Goal: Information Seeking & Learning: Learn about a topic

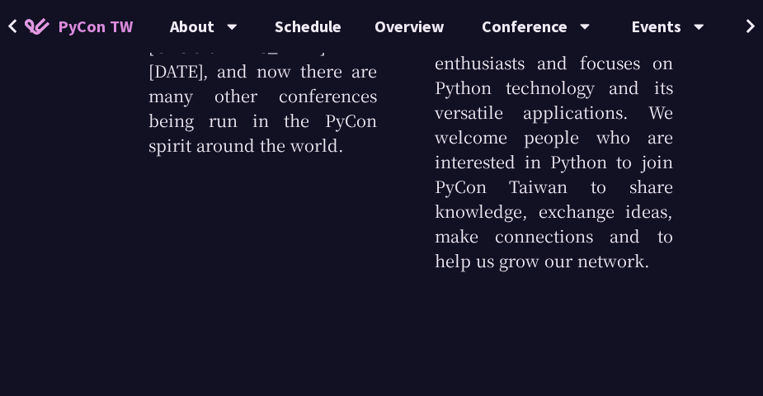
scroll to position [516, 0]
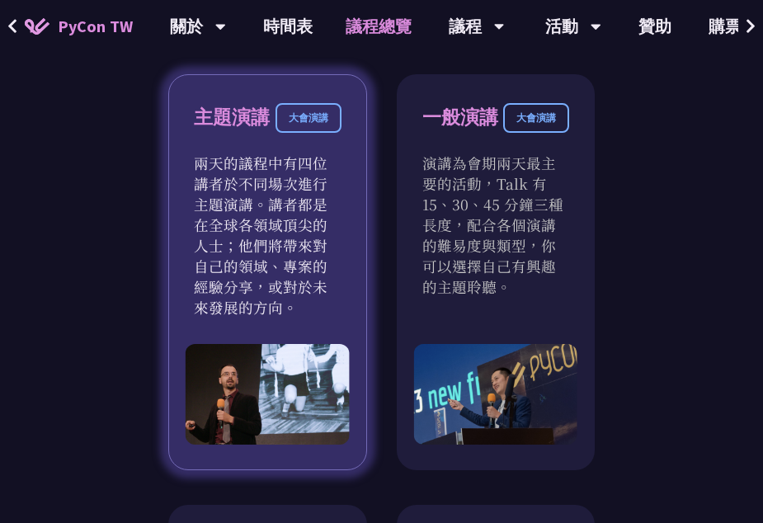
scroll to position [1135, 0]
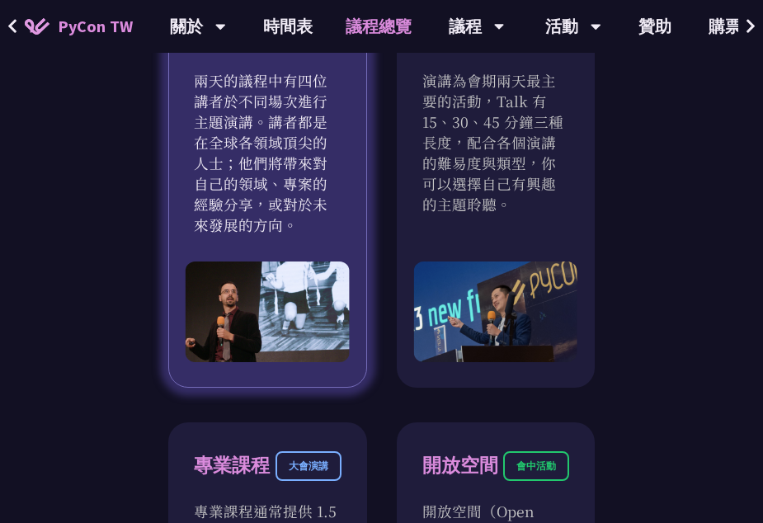
click at [276, 161] on p "兩天的議程中有四位講者於不同場次進行主題演講。講者都是在全球各領域頂尖的人士；他們將帶來對自己的領域、專案的經驗分享，或對於未來發展的方向。" at bounding box center [268, 152] width 148 height 165
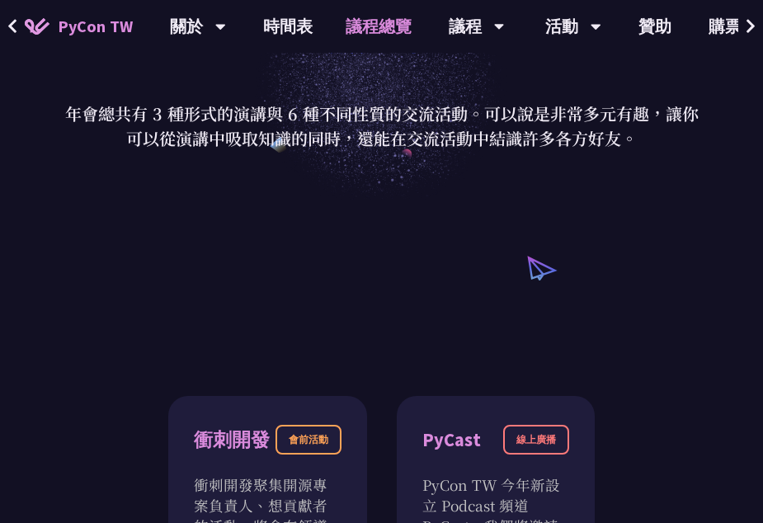
scroll to position [0, 0]
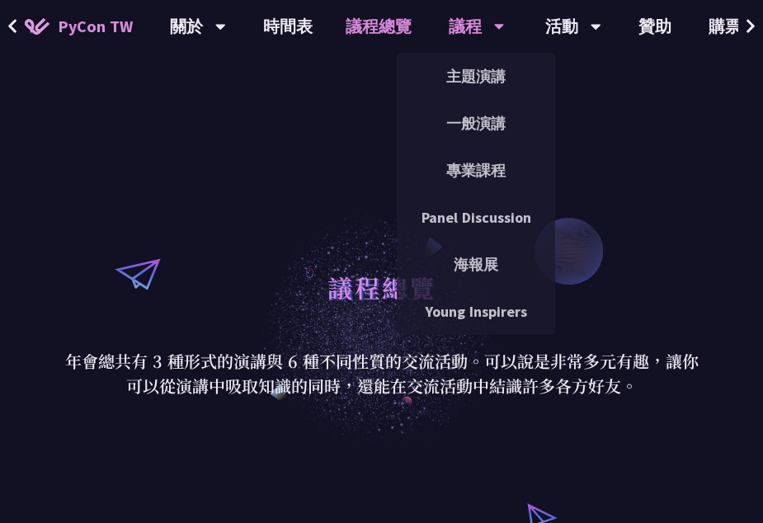
click at [446, 20] on div "議程 主題演講 一般演講 專業課程 Panel Discussion 海報展 Young Inspirers" at bounding box center [476, 26] width 97 height 53
click at [441, 64] on link "主題演講" at bounding box center [476, 76] width 158 height 39
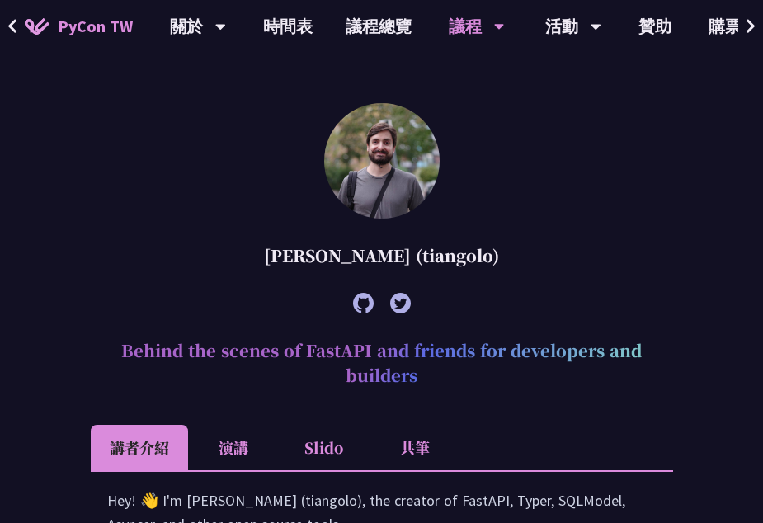
scroll to position [619, 0]
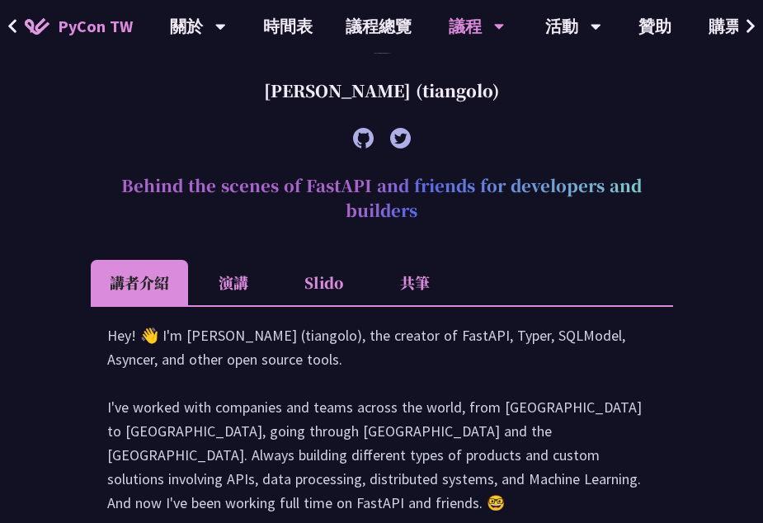
click at [238, 272] on li "演講" at bounding box center [233, 282] width 91 height 45
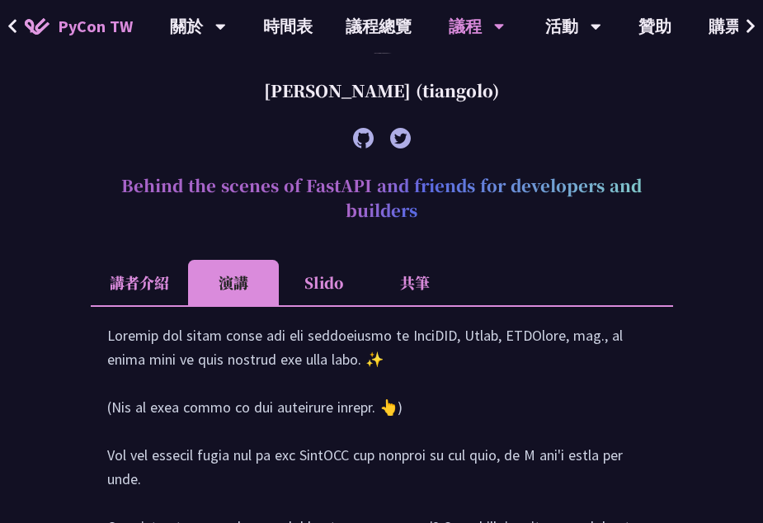
drag, startPoint x: 274, startPoint y: 257, endPoint x: 289, endPoint y: 270, distance: 19.9
click at [289, 270] on li "Slido" at bounding box center [324, 282] width 91 height 45
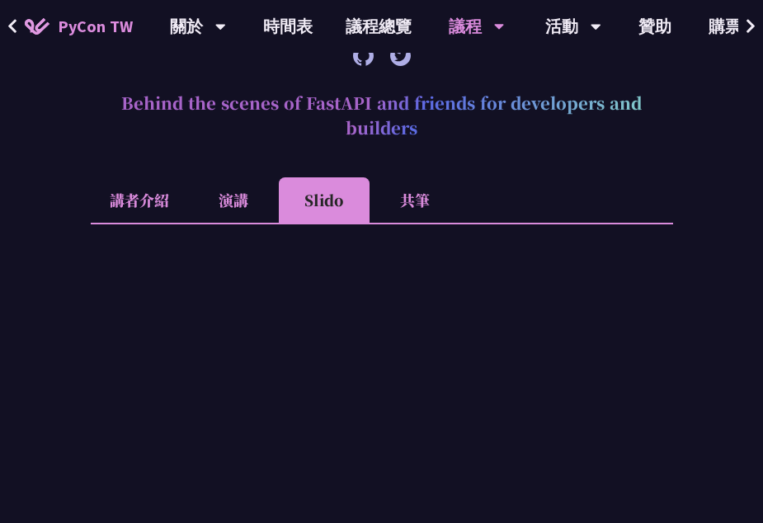
scroll to position [660, 0]
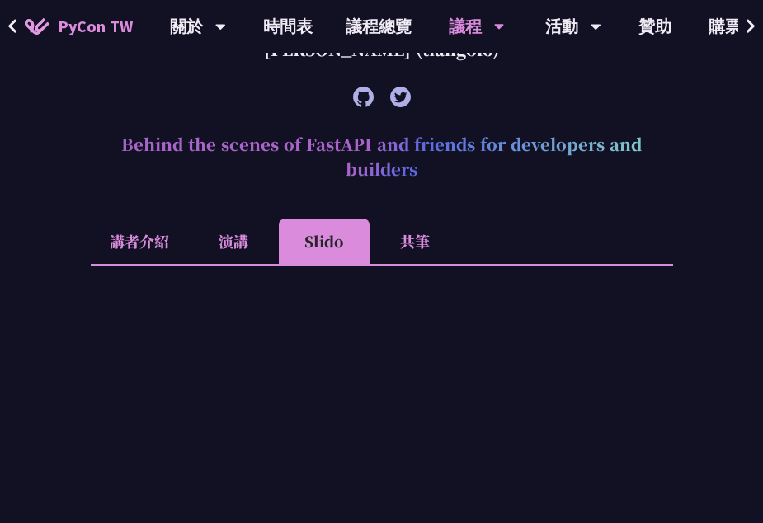
click at [388, 231] on li "共筆" at bounding box center [415, 241] width 91 height 45
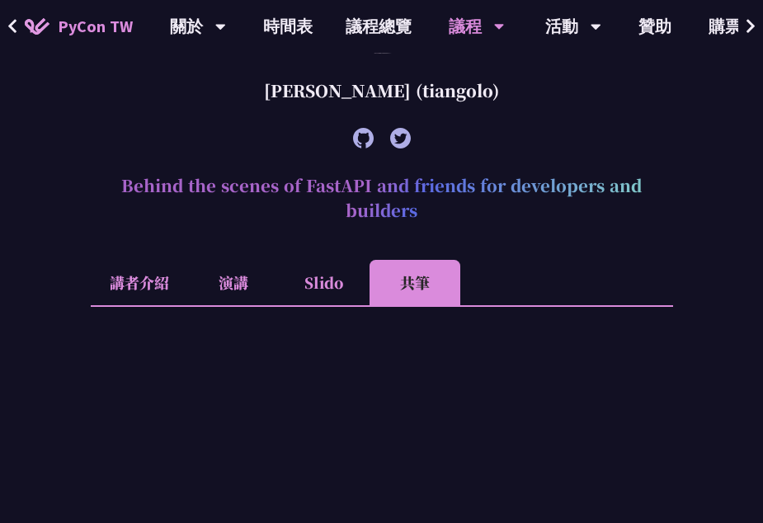
click at [325, 270] on li "Slido" at bounding box center [324, 282] width 91 height 45
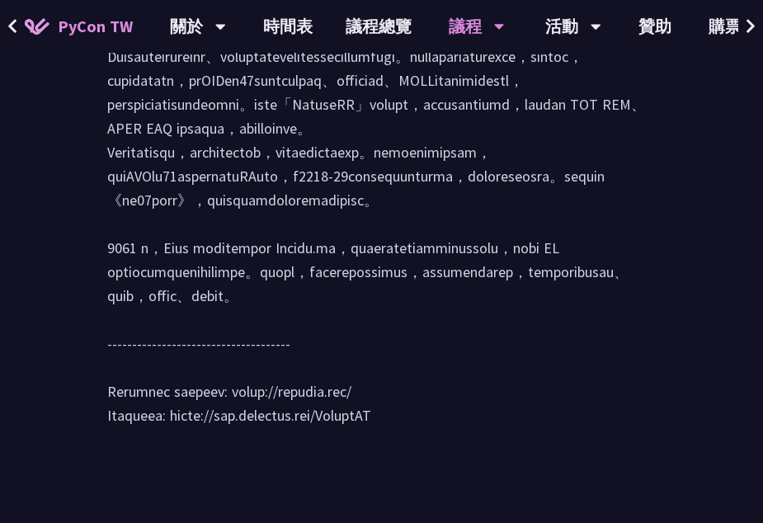
scroll to position [2352, 0]
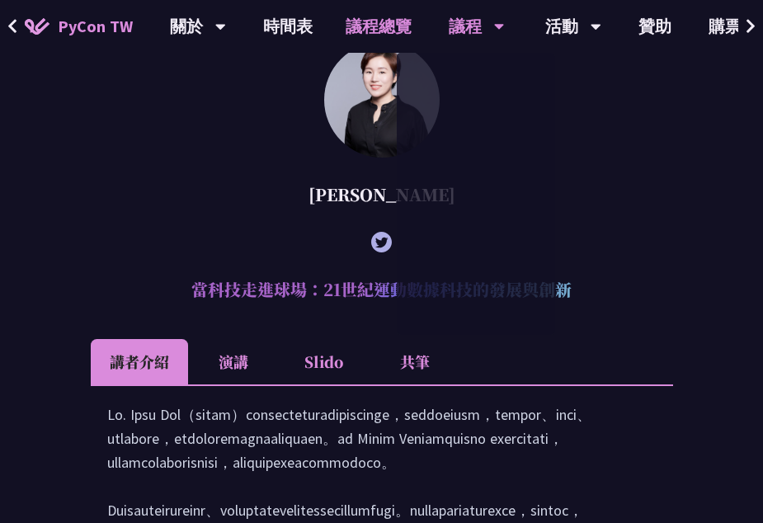
click at [399, 30] on link "議程總覽" at bounding box center [378, 26] width 99 height 53
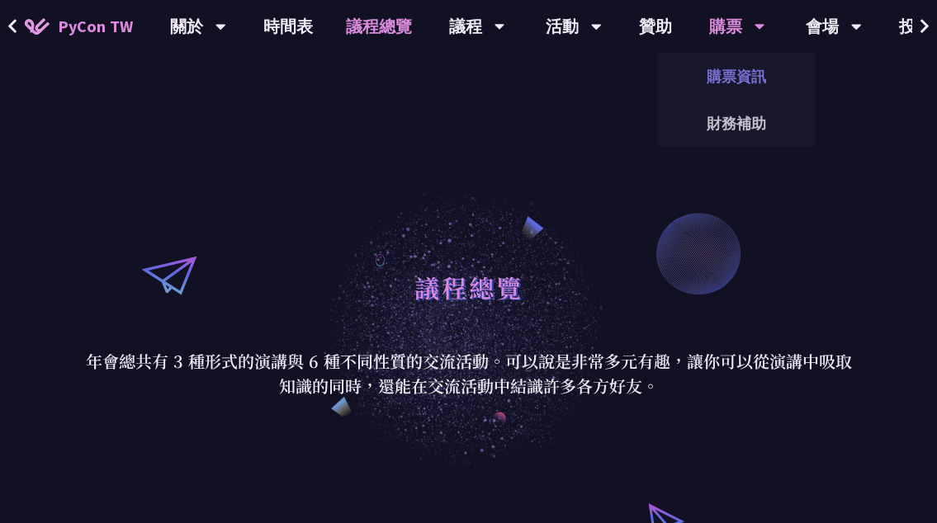
click at [730, 68] on link "購票資訊" at bounding box center [736, 76] width 158 height 39
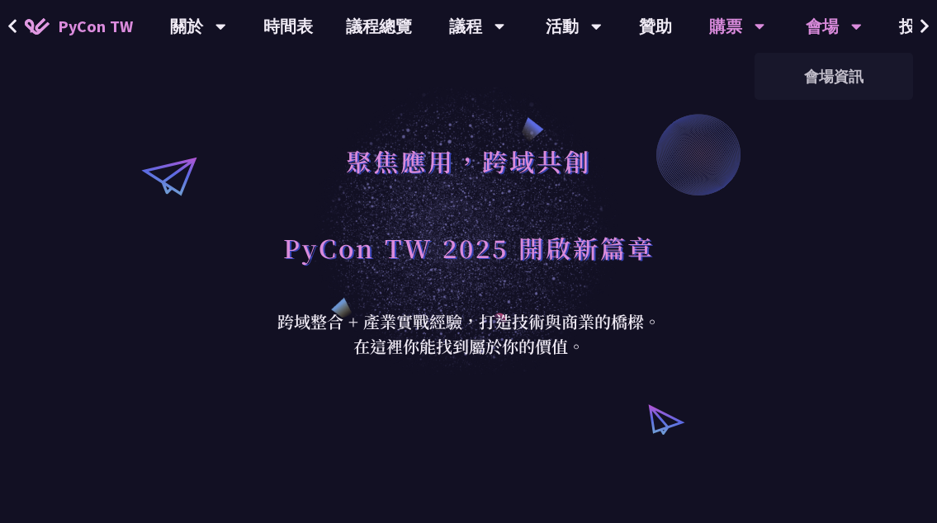
click at [763, 28] on div "會場" at bounding box center [833, 26] width 56 height 53
click at [763, 78] on link "會場資訊" at bounding box center [833, 76] width 158 height 39
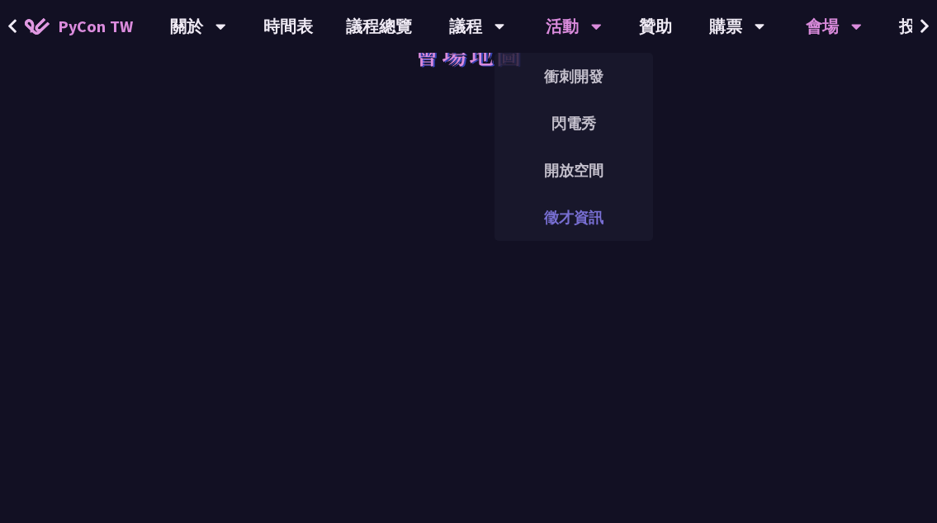
scroll to position [351, 0]
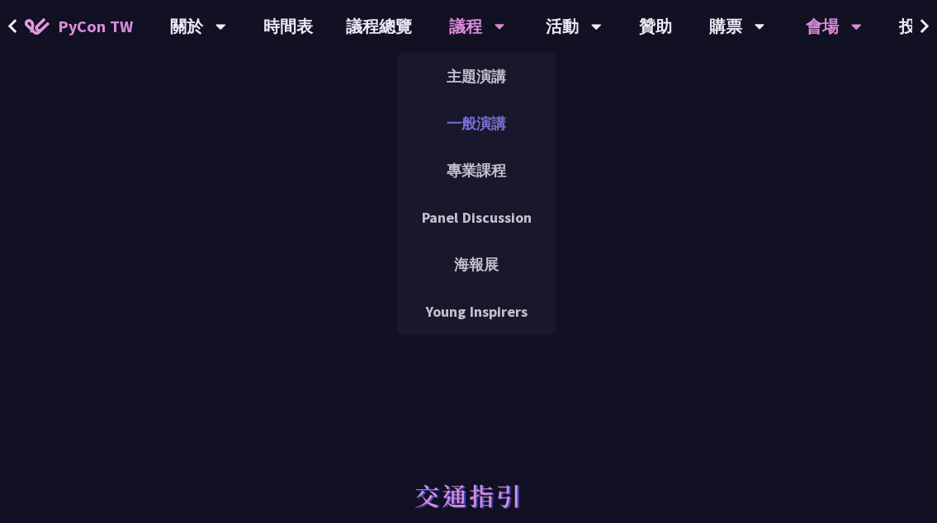
click at [437, 115] on link "一般演講" at bounding box center [476, 123] width 158 height 39
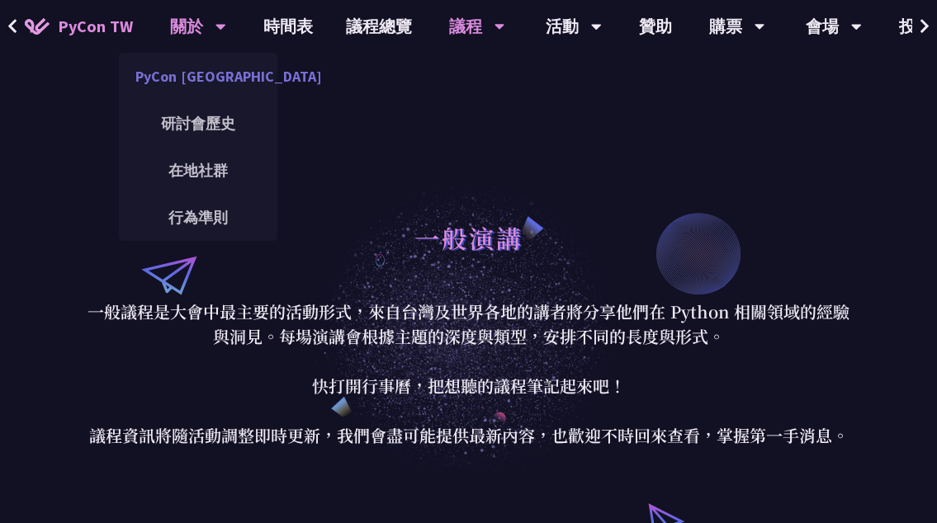
click at [206, 78] on link "PyCon [GEOGRAPHIC_DATA]" at bounding box center [198, 76] width 158 height 39
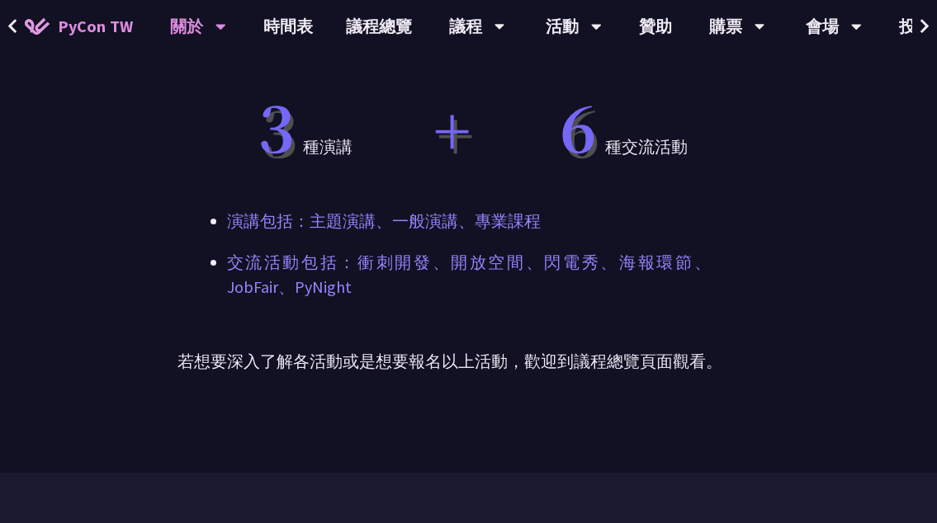
scroll to position [1465, 0]
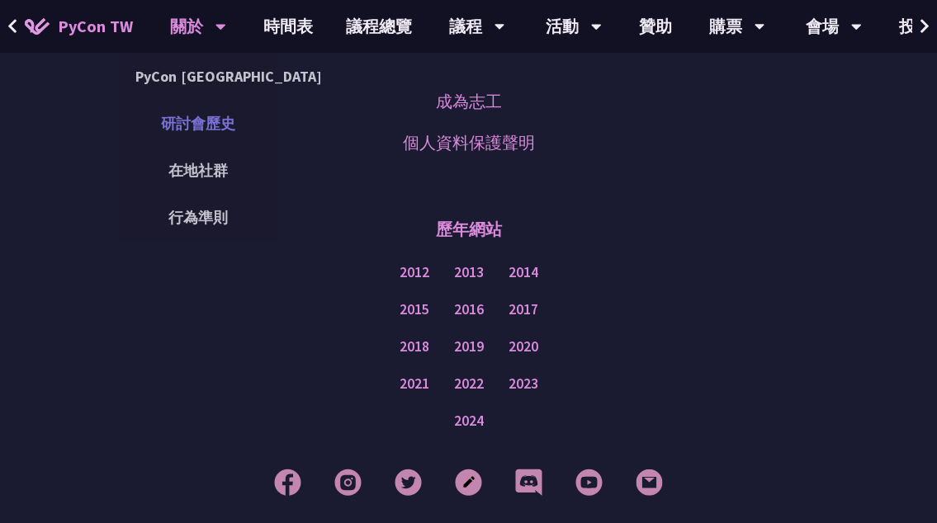
click at [187, 130] on link "研討會歷史" at bounding box center [198, 123] width 158 height 39
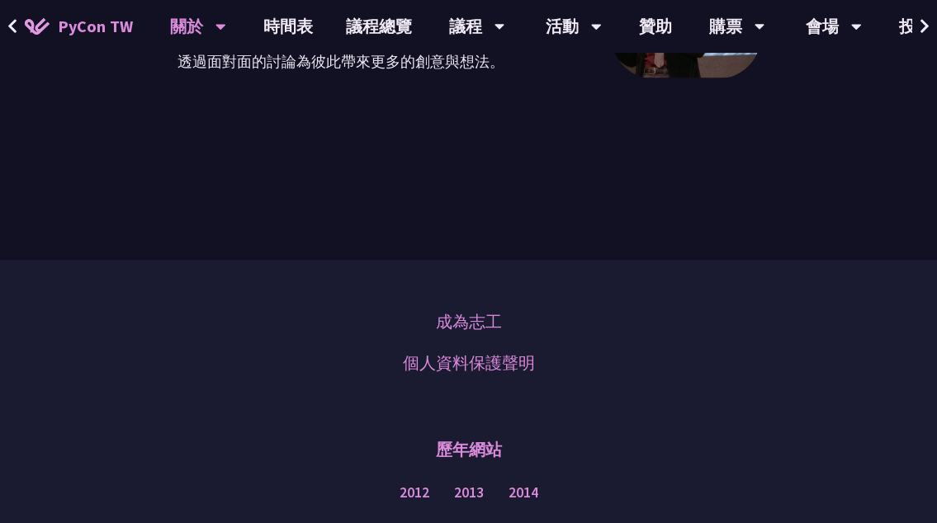
scroll to position [3775, 0]
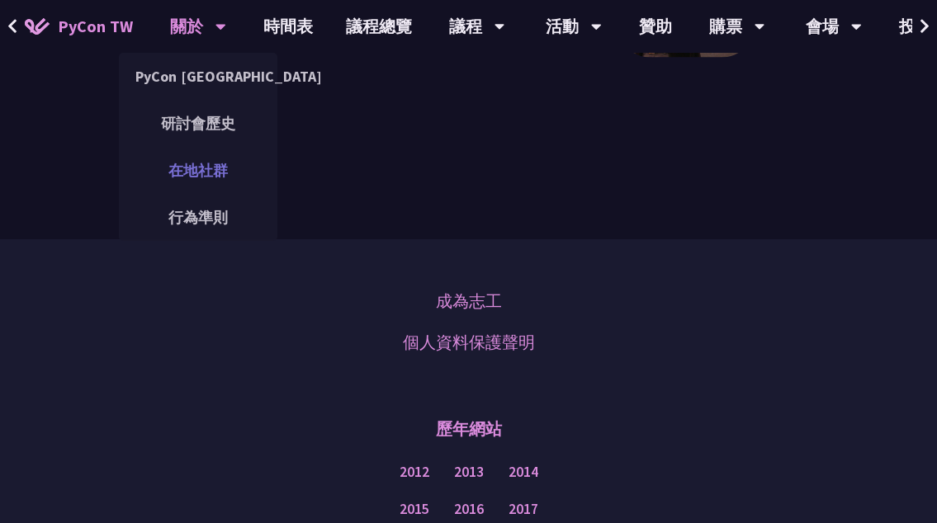
click at [212, 177] on link "在地社群" at bounding box center [198, 170] width 158 height 39
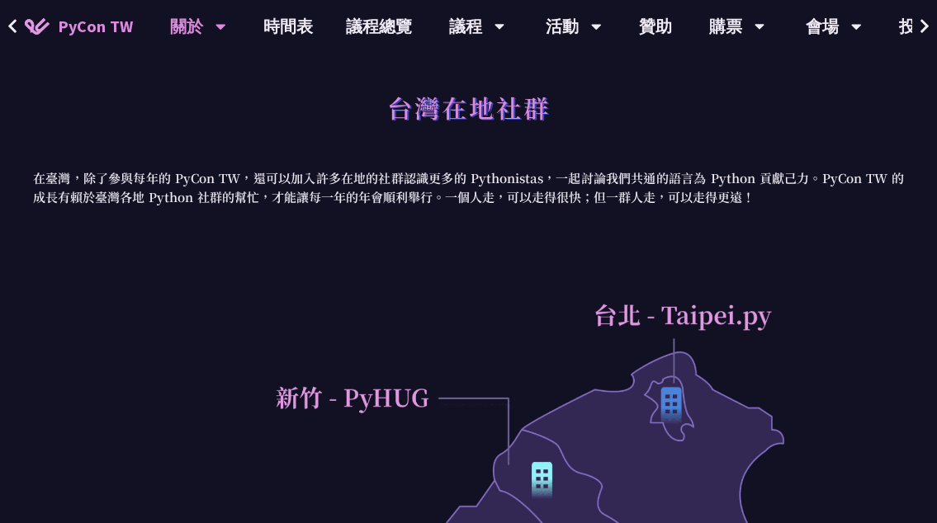
click at [285, 29] on link "時間表" at bounding box center [288, 26] width 83 height 53
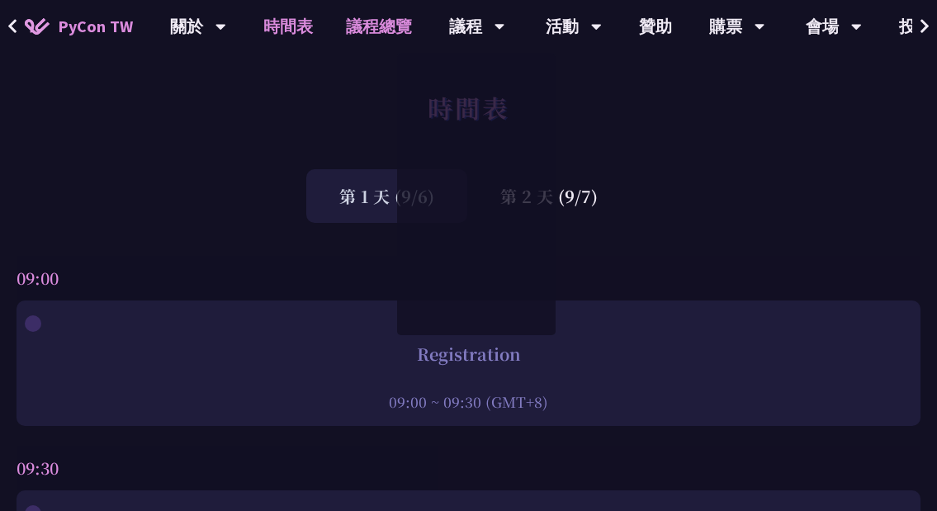
click at [422, 16] on link "議程總覽" at bounding box center [378, 26] width 99 height 53
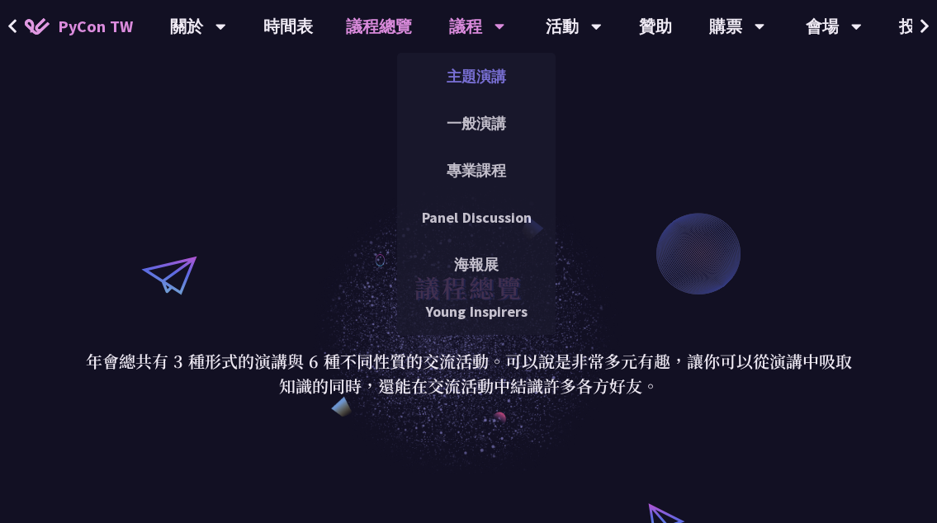
click at [460, 83] on link "主題演講" at bounding box center [476, 76] width 158 height 39
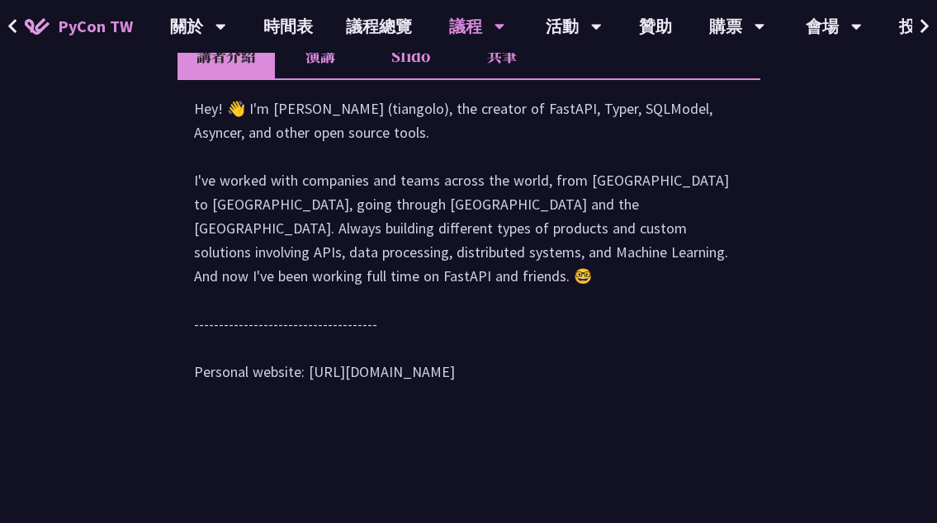
scroll to position [681, 0]
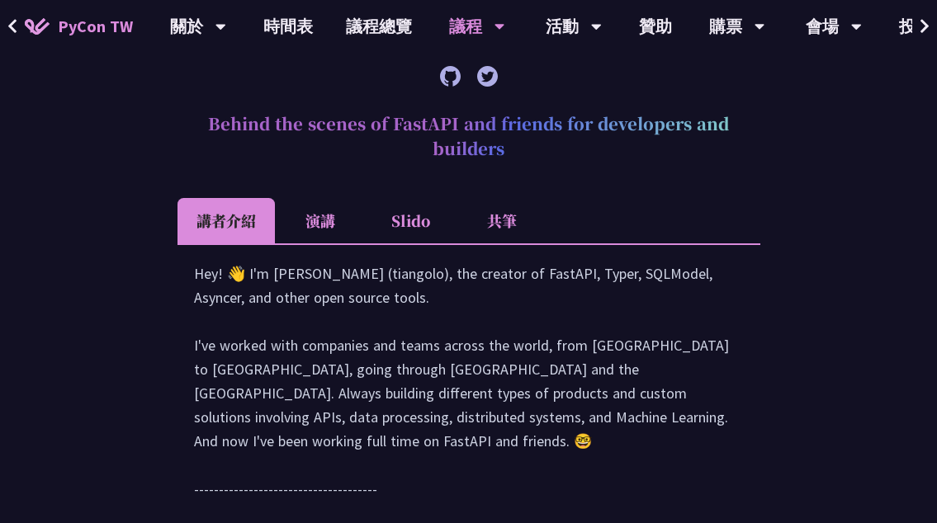
click at [333, 229] on li "演講" at bounding box center [320, 220] width 91 height 45
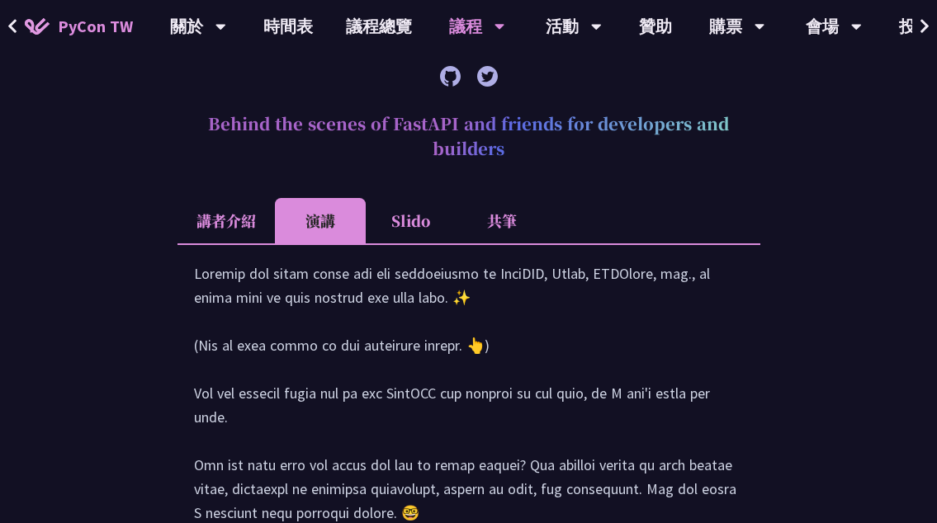
click at [375, 213] on li "Slido" at bounding box center [411, 220] width 91 height 45
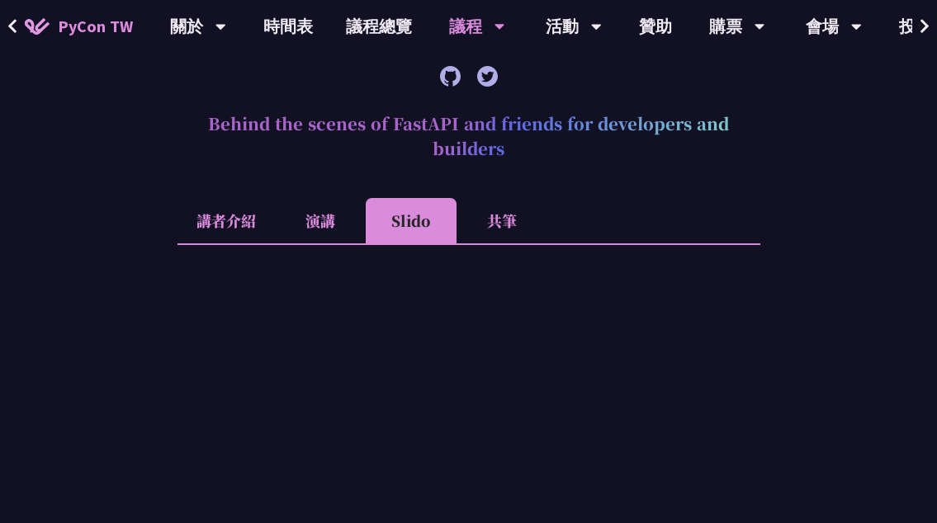
click at [298, 221] on li "演講" at bounding box center [320, 220] width 91 height 45
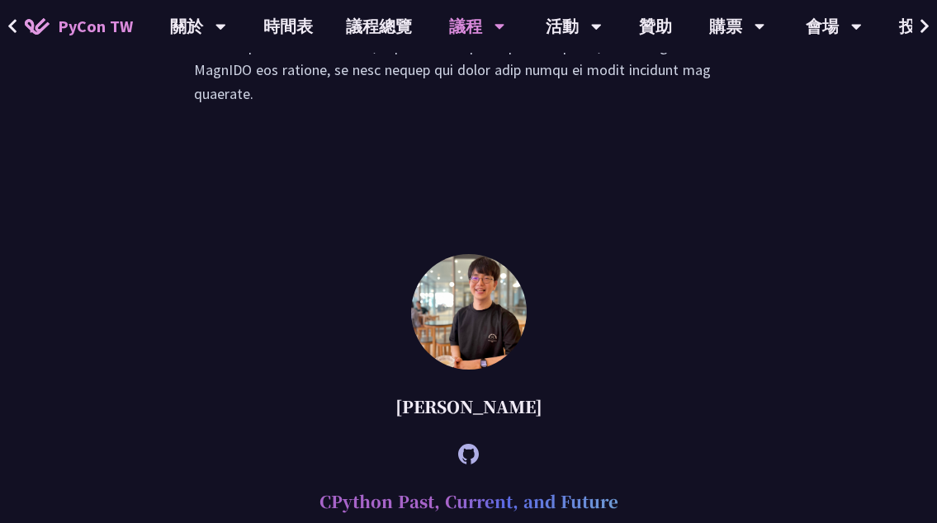
scroll to position [1671, 0]
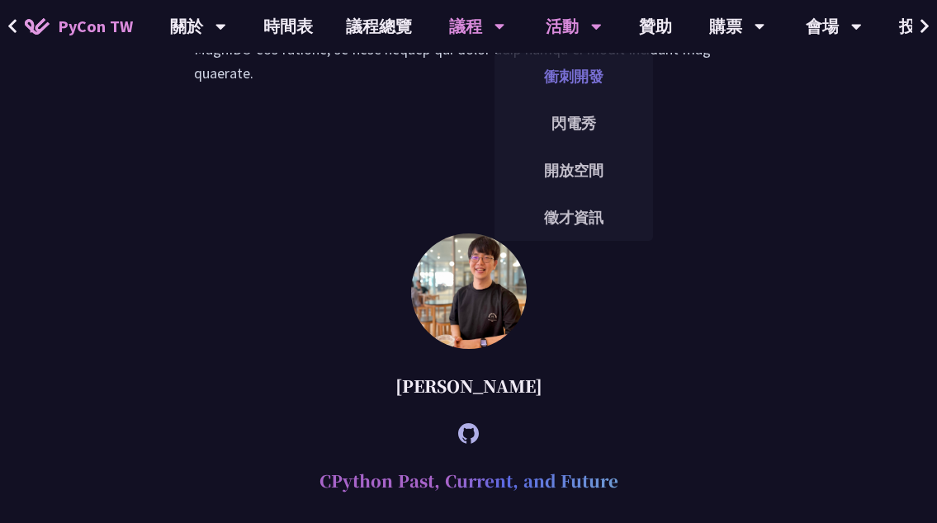
click at [573, 94] on link "衝刺開發" at bounding box center [573, 76] width 158 height 39
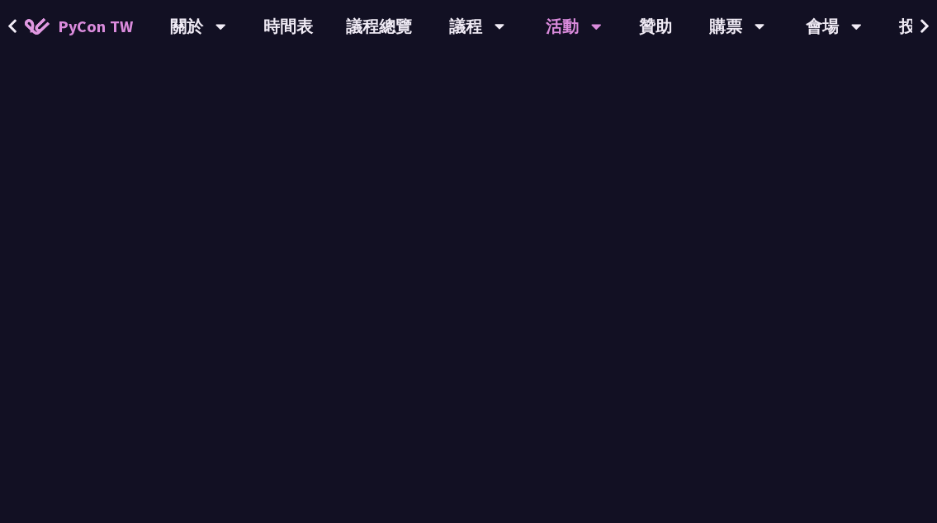
scroll to position [970, 0]
click at [654, 40] on link "贊助" at bounding box center [655, 26] width 66 height 53
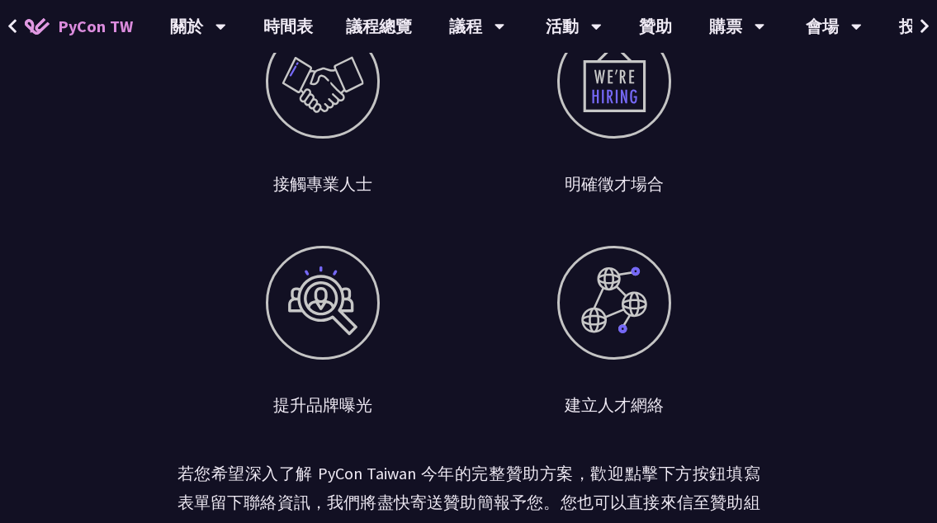
scroll to position [1403, 0]
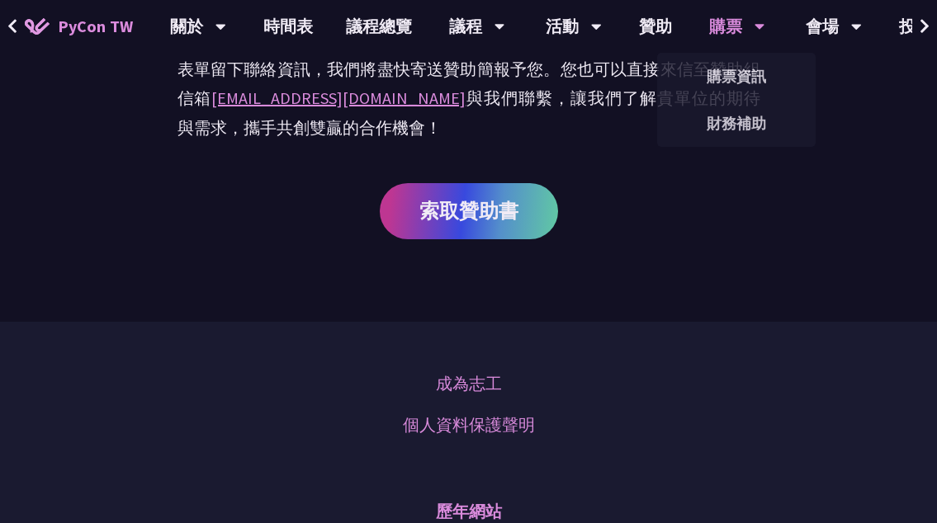
click at [720, 33] on div "購票" at bounding box center [737, 26] width 56 height 53
click at [730, 73] on link "購票資訊" at bounding box center [736, 76] width 158 height 39
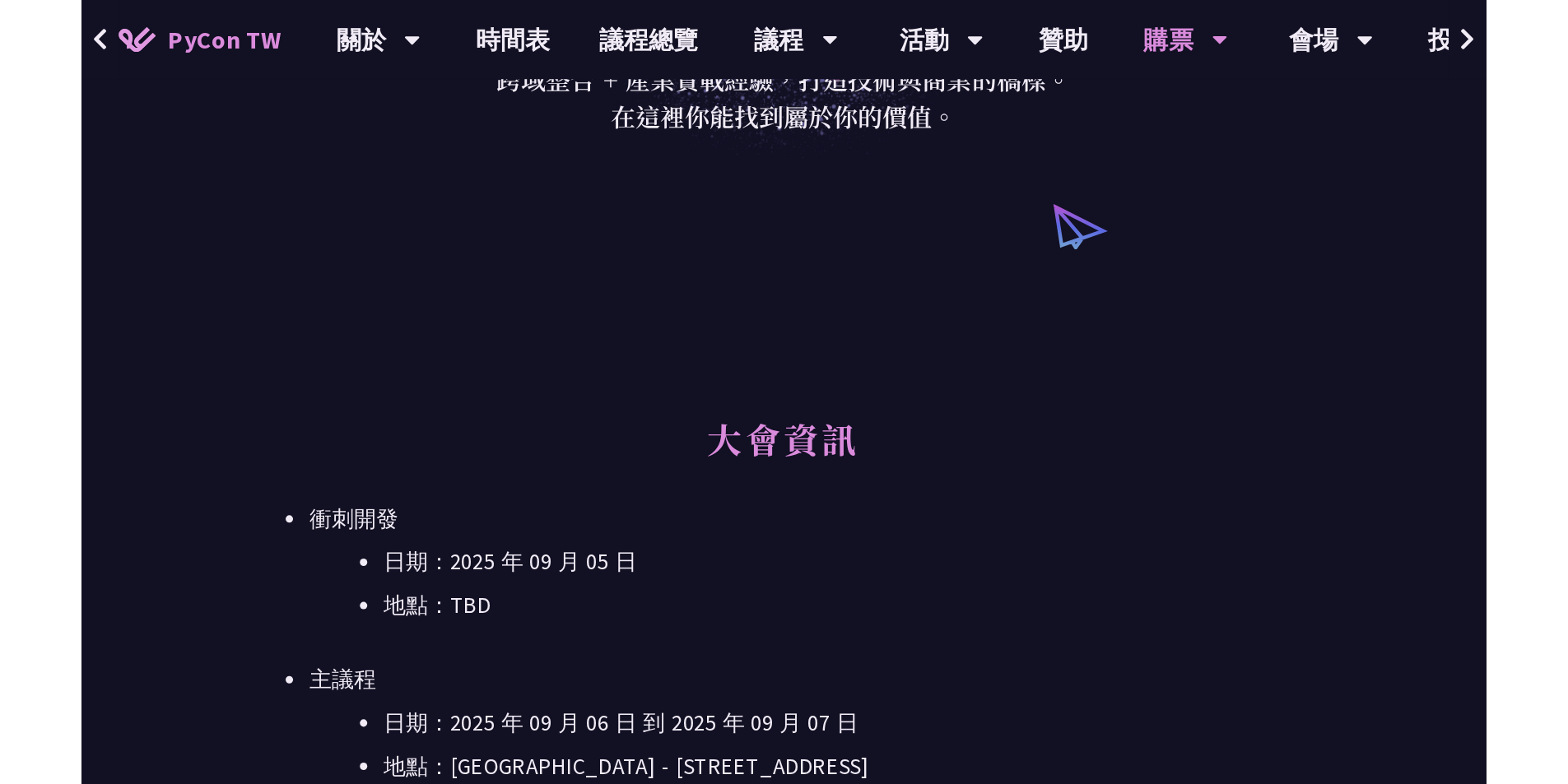
scroll to position [226, 0]
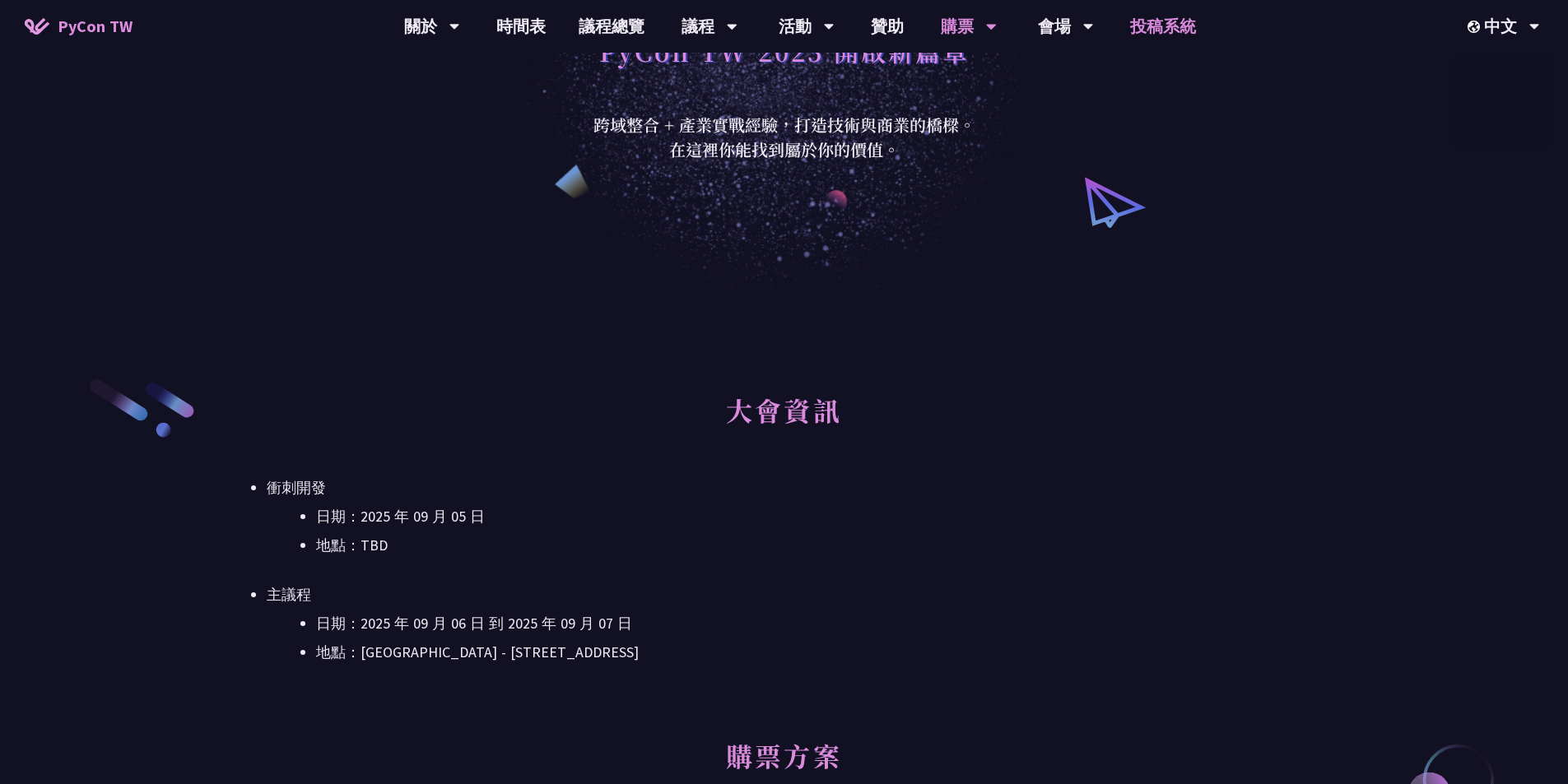
click at [761, 19] on link "投稿系統" at bounding box center [1163, 26] width 99 height 53
click at [761, 60] on link "會場資訊" at bounding box center [1065, 76] width 158 height 39
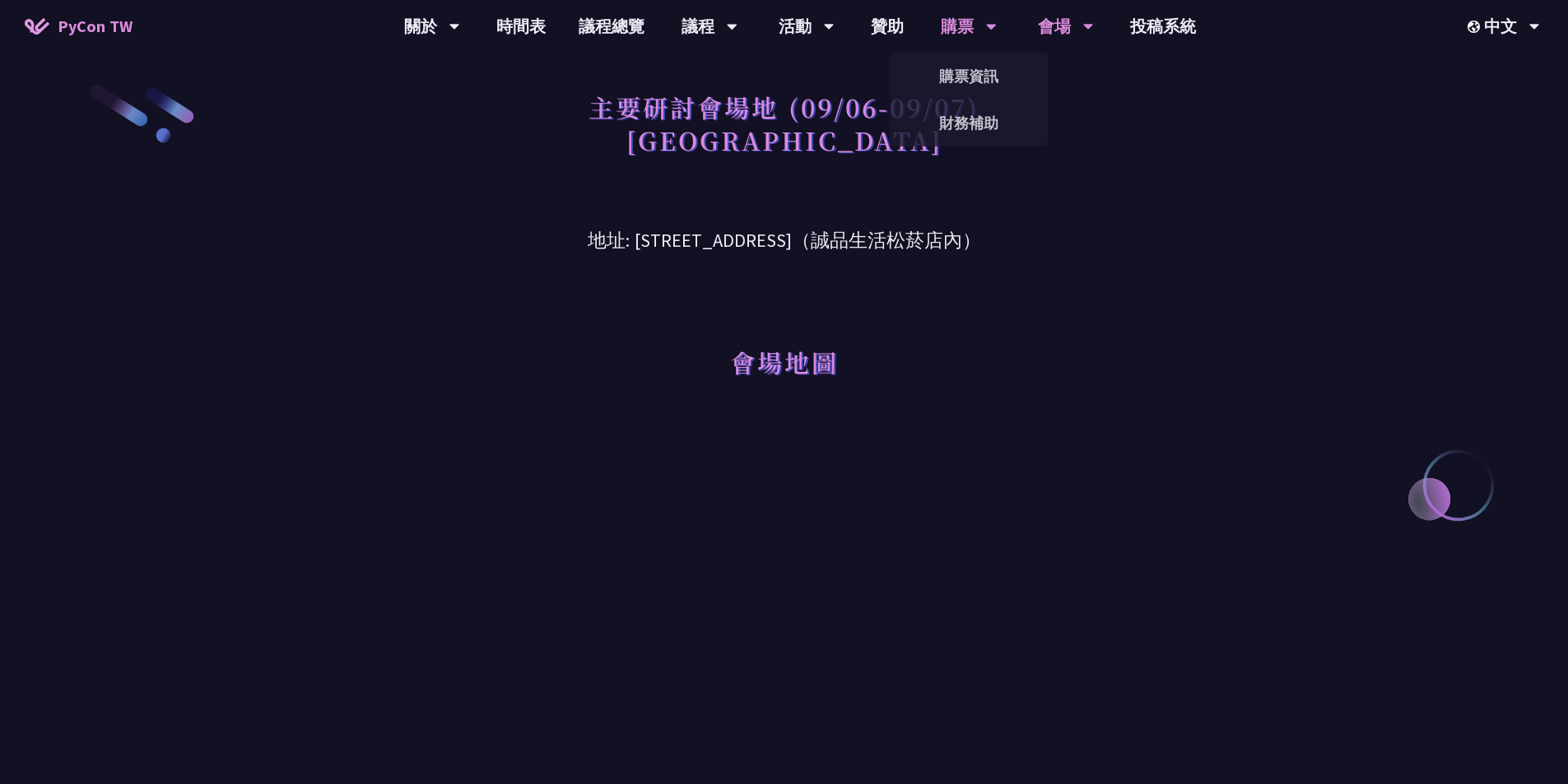
click at [761, 28] on div "購票" at bounding box center [969, 26] width 56 height 53
click at [761, 85] on link "購票資訊" at bounding box center [969, 76] width 158 height 39
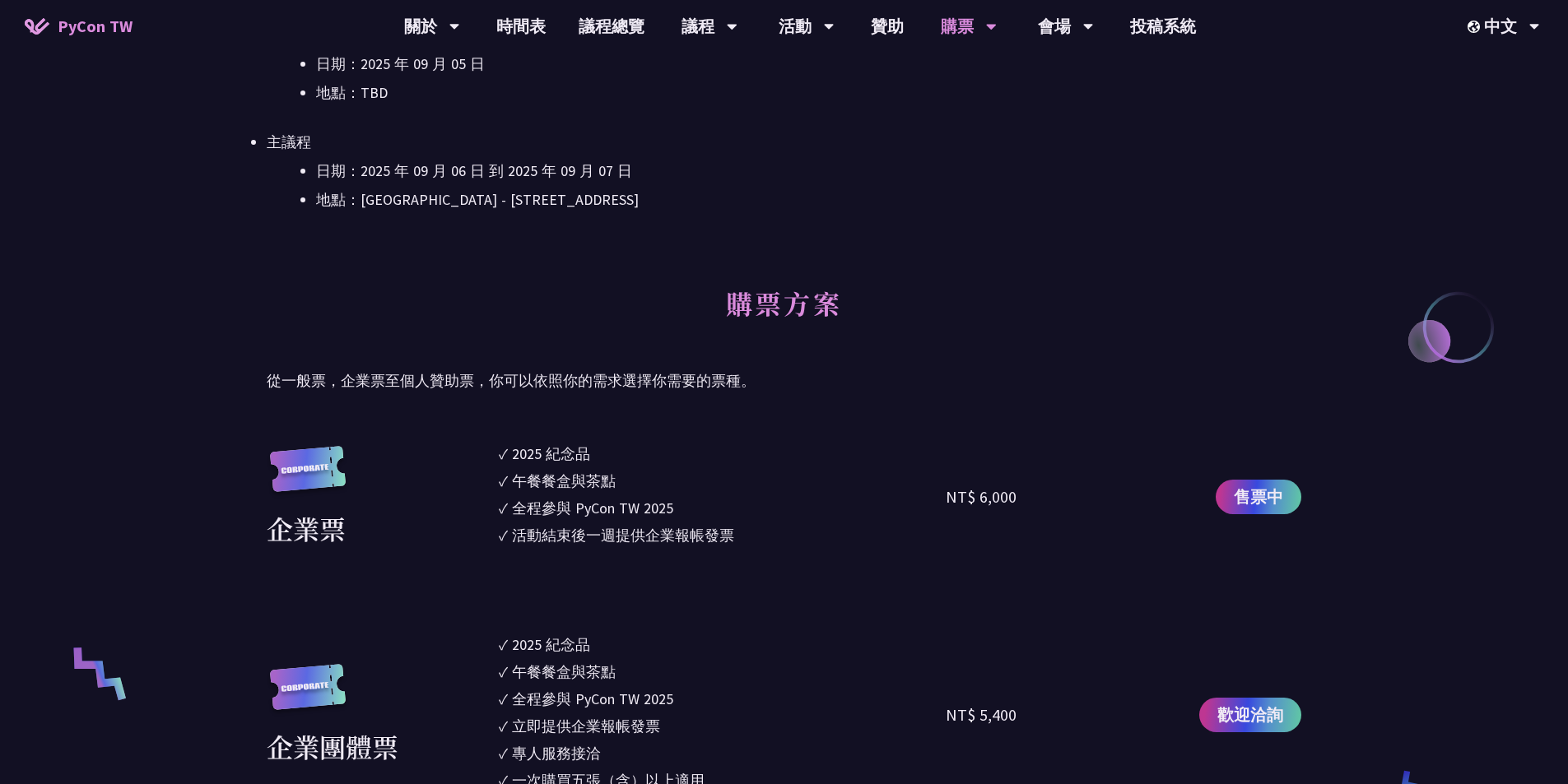
scroll to position [699, 0]
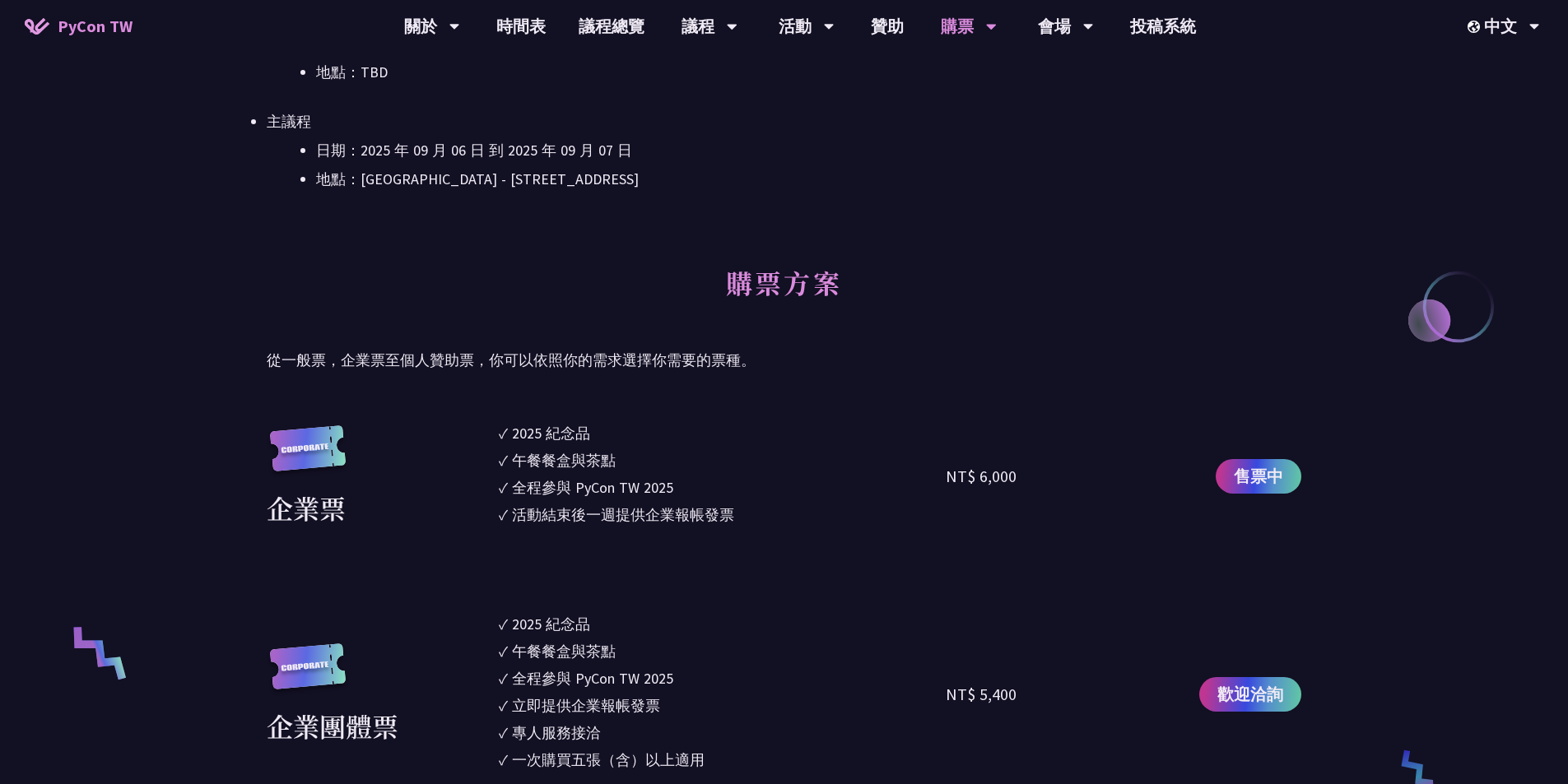
drag, startPoint x: 947, startPoint y: 470, endPoint x: 1079, endPoint y: 484, distance: 132.7
click at [761, 484] on div "NT$ 6,000" at bounding box center [1057, 476] width 223 height 109
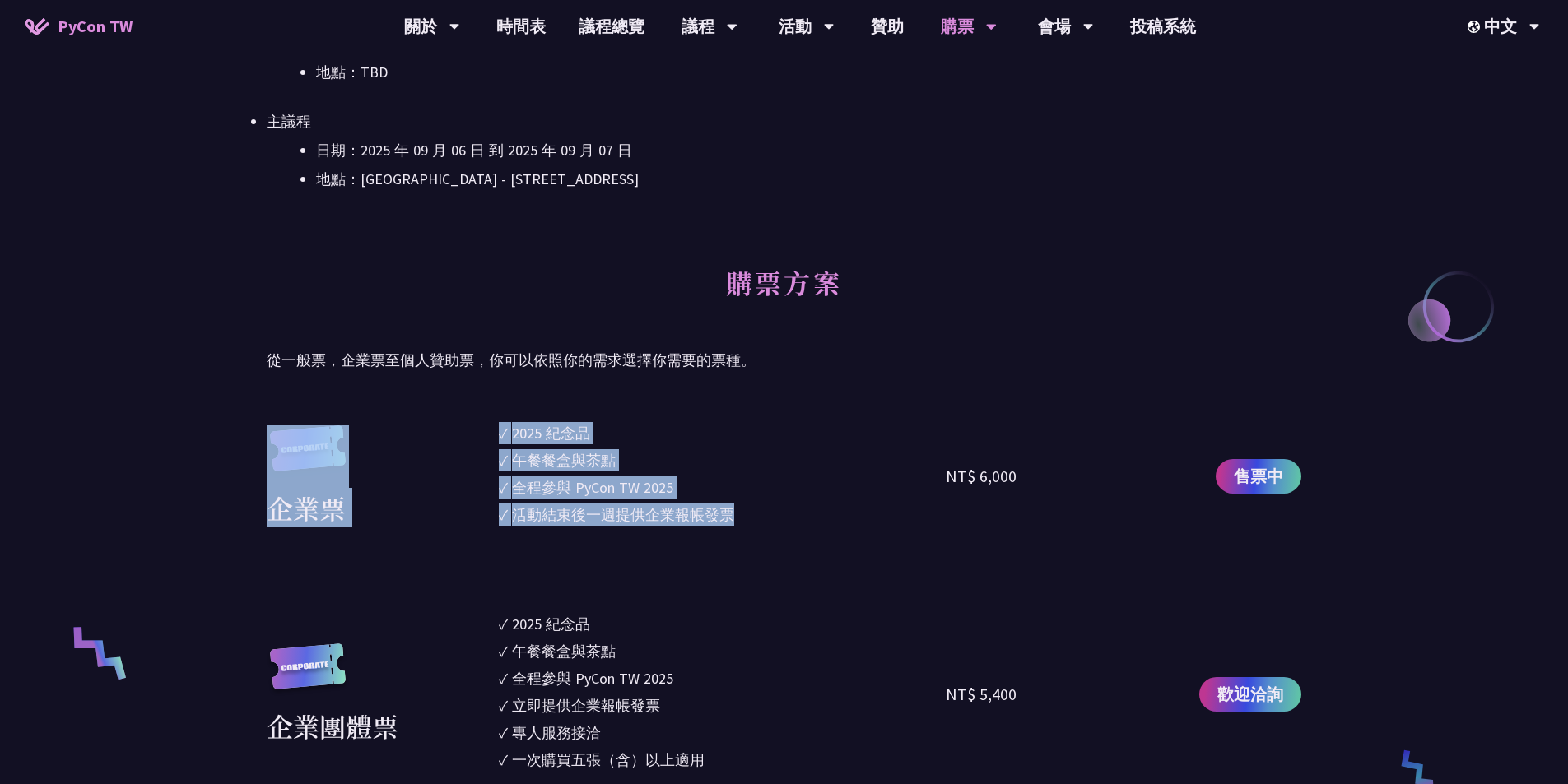
drag, startPoint x: 474, startPoint y: 447, endPoint x: 816, endPoint y: 559, distance: 359.9
drag, startPoint x: 793, startPoint y: 536, endPoint x: 441, endPoint y: 440, distance: 364.9
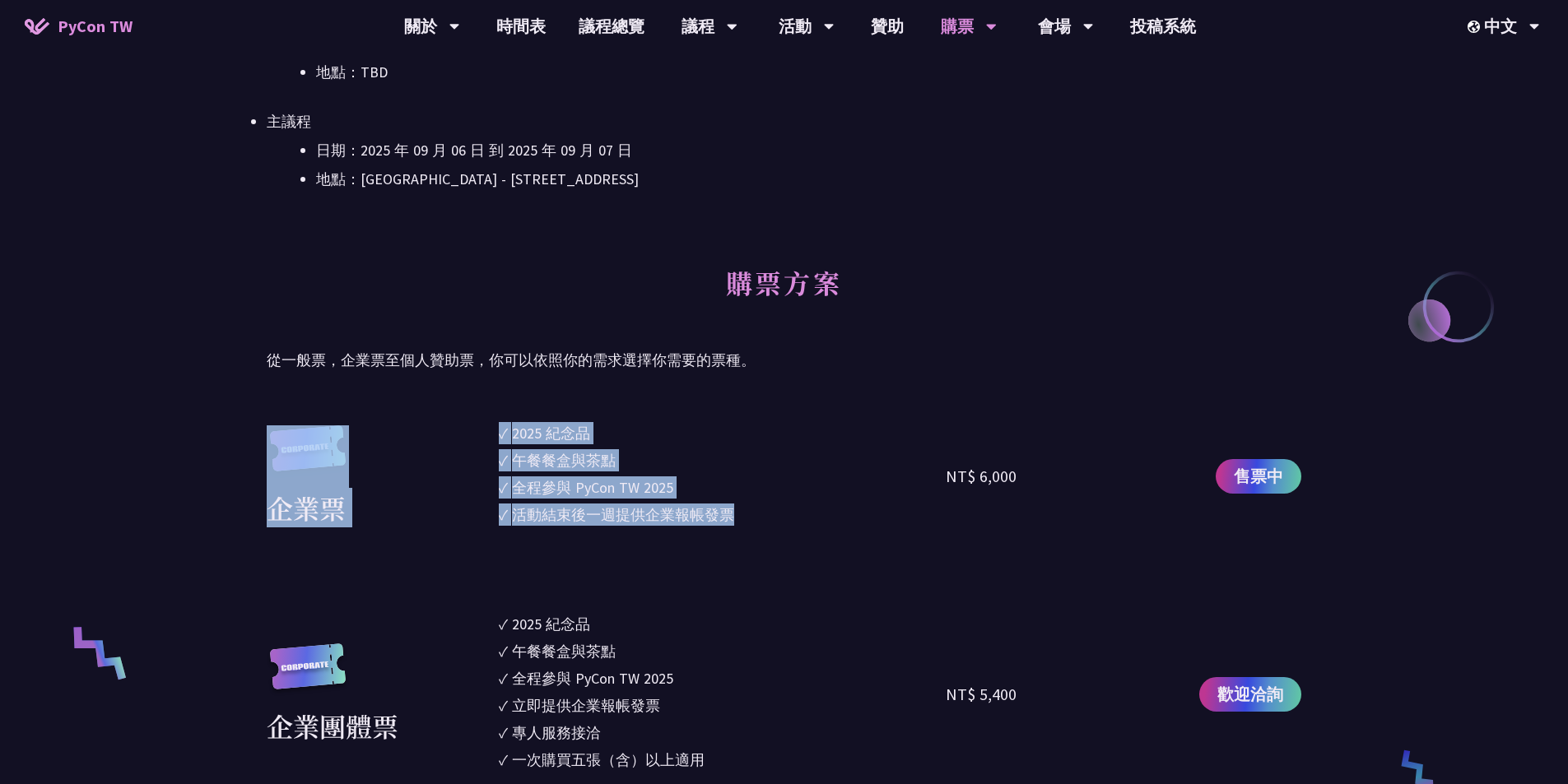
click at [468, 456] on div "企業票" at bounding box center [378, 477] width 223 height 103
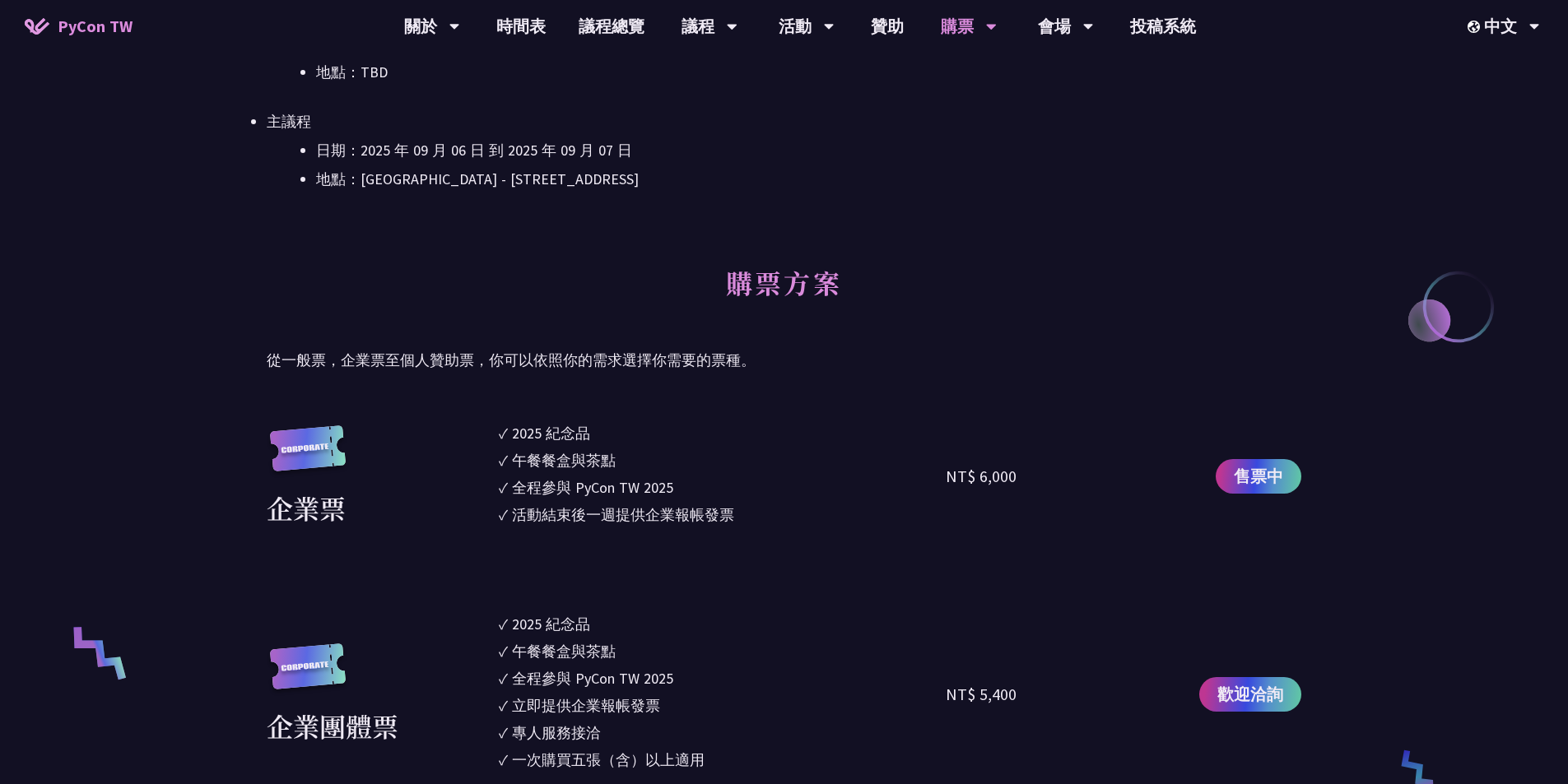
drag, startPoint x: 497, startPoint y: 425, endPoint x: 826, endPoint y: 516, distance: 341.4
click at [761, 516] on div "企業票 ✓ 2025 紀念品 ✓ 午餐餐盒與茶點 ✓ 全程參與 PyCon TW 2025 ✓ 活動結束後一週提供企業報帳發票 NT$ 6,000 售票中" at bounding box center [783, 476] width 1034 height 109
drag, startPoint x: 703, startPoint y: 498, endPoint x: 507, endPoint y: 426, distance: 208.8
click at [507, 426] on ul "✓ 2025 紀念品 ✓ 午餐餐盒與茶點 ✓ 全程參與 PyCon TW 2025 ✓ 活動結束後一週提供企業報帳發票" at bounding box center [722, 476] width 448 height 109
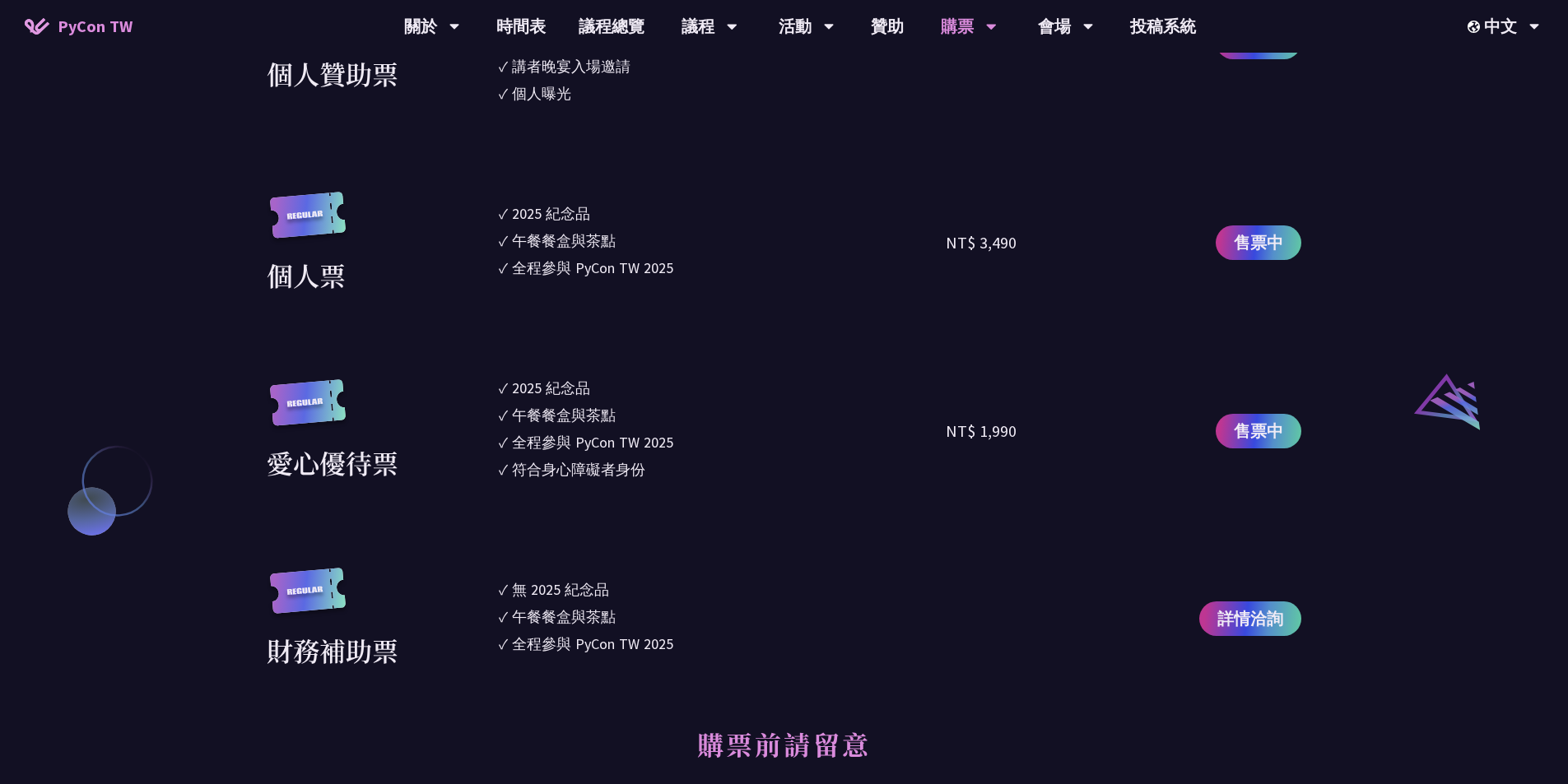
scroll to position [1605, 0]
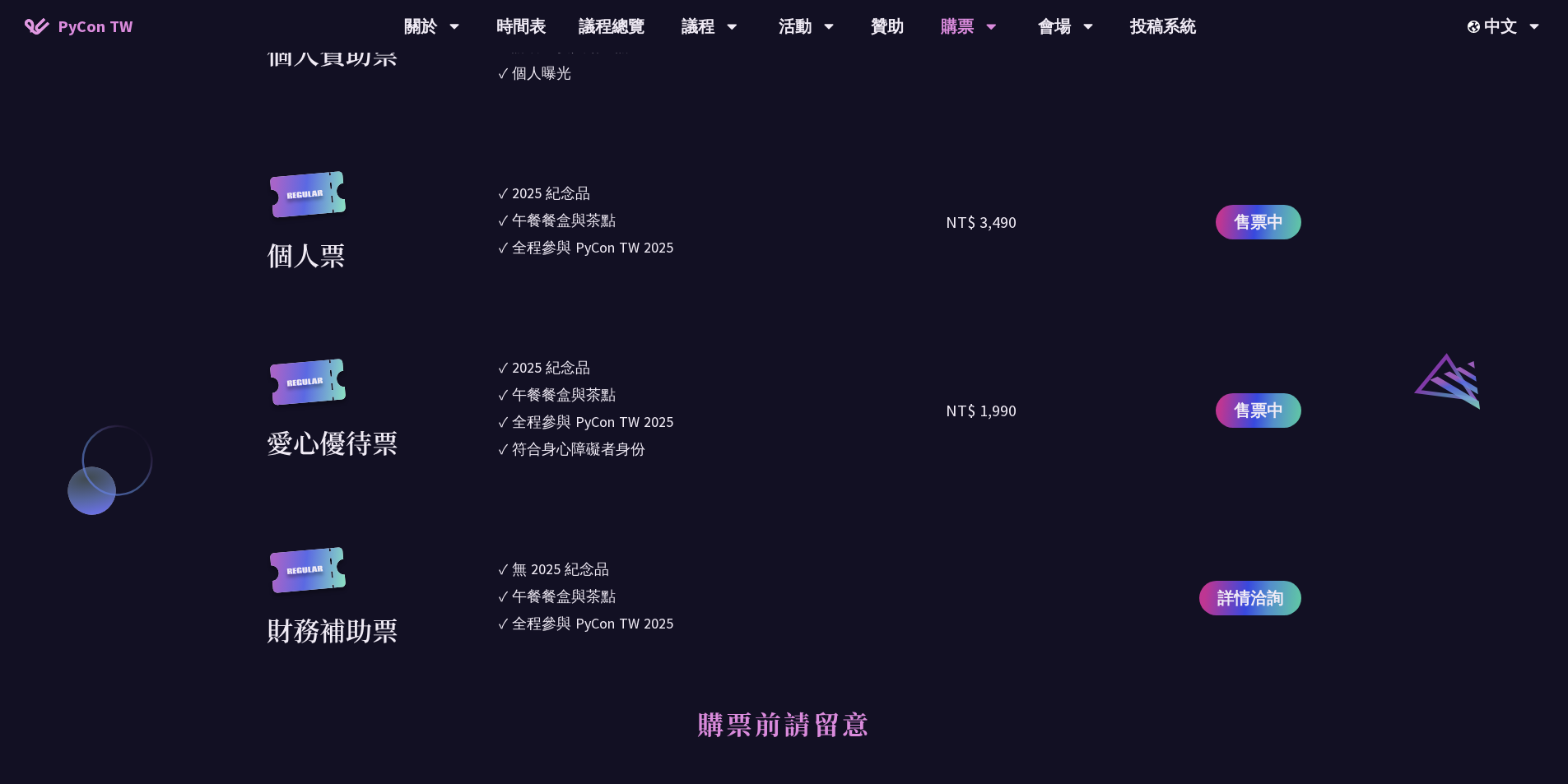
drag, startPoint x: 509, startPoint y: 625, endPoint x: 687, endPoint y: 632, distance: 178.1
click at [687, 521] on li "✓ 全程參與 PyCon TW 2025" at bounding box center [722, 623] width 448 height 22
drag, startPoint x: 672, startPoint y: 627, endPoint x: 480, endPoint y: 610, distance: 192.8
click at [483, 521] on div "財務補助票 ✓ 無 2025 紀念品 ✓ 午餐餐盒與茶點 ✓ 全程參與 PyCon TW 2025 詳情洽詢" at bounding box center [783, 598] width 1034 height 103
click at [485, 521] on div "財務補助票" at bounding box center [378, 598] width 223 height 103
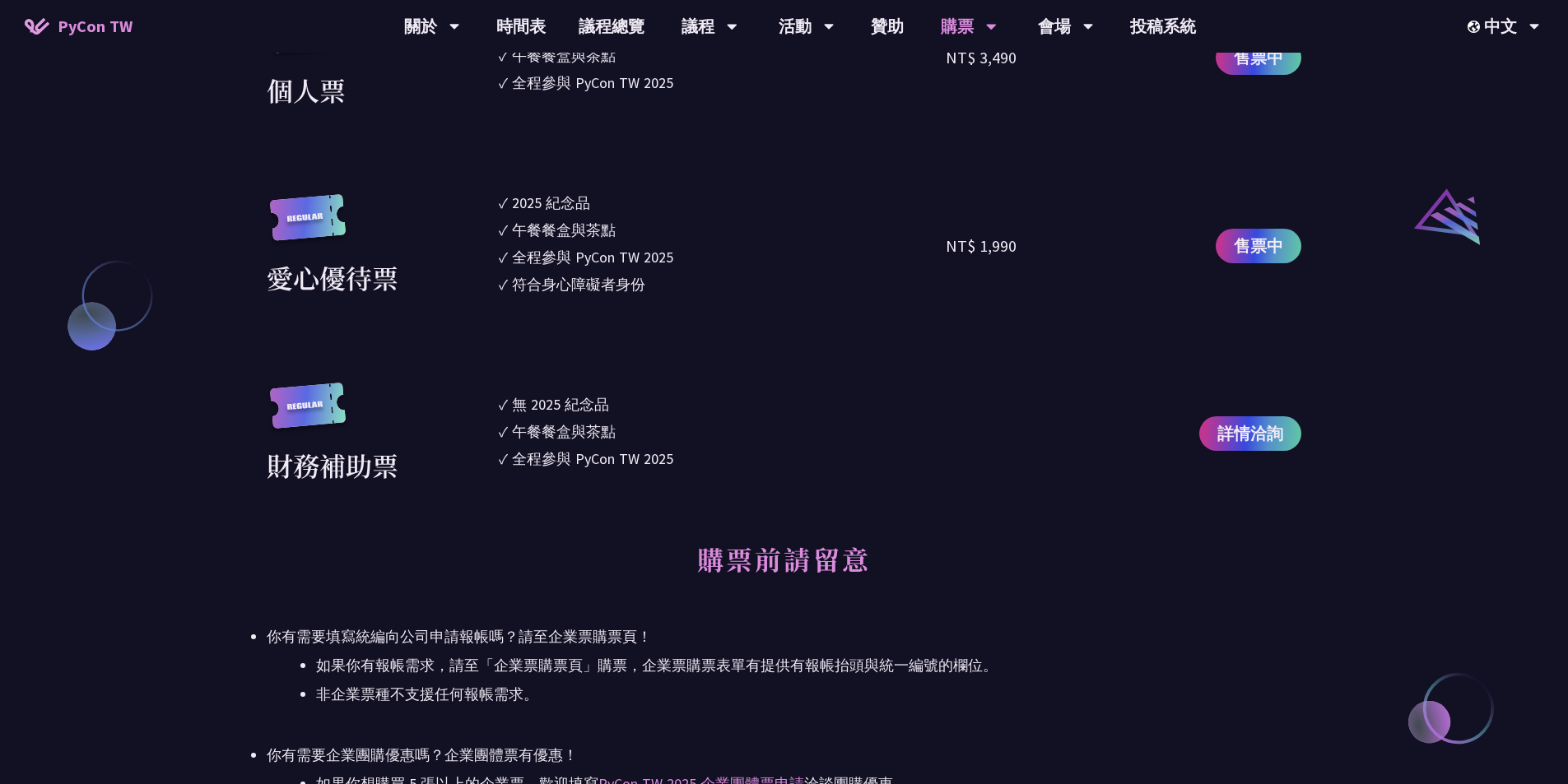
drag, startPoint x: 1048, startPoint y: 464, endPoint x: 855, endPoint y: 456, distance: 193.2
click at [761, 456] on div "財務補助票 ✓ 無 2025 紀念品 ✓ 午餐餐盒與茶點 ✓ 全程參與 PyCon TW 2025 詳情洽詢" at bounding box center [783, 434] width 1034 height 103
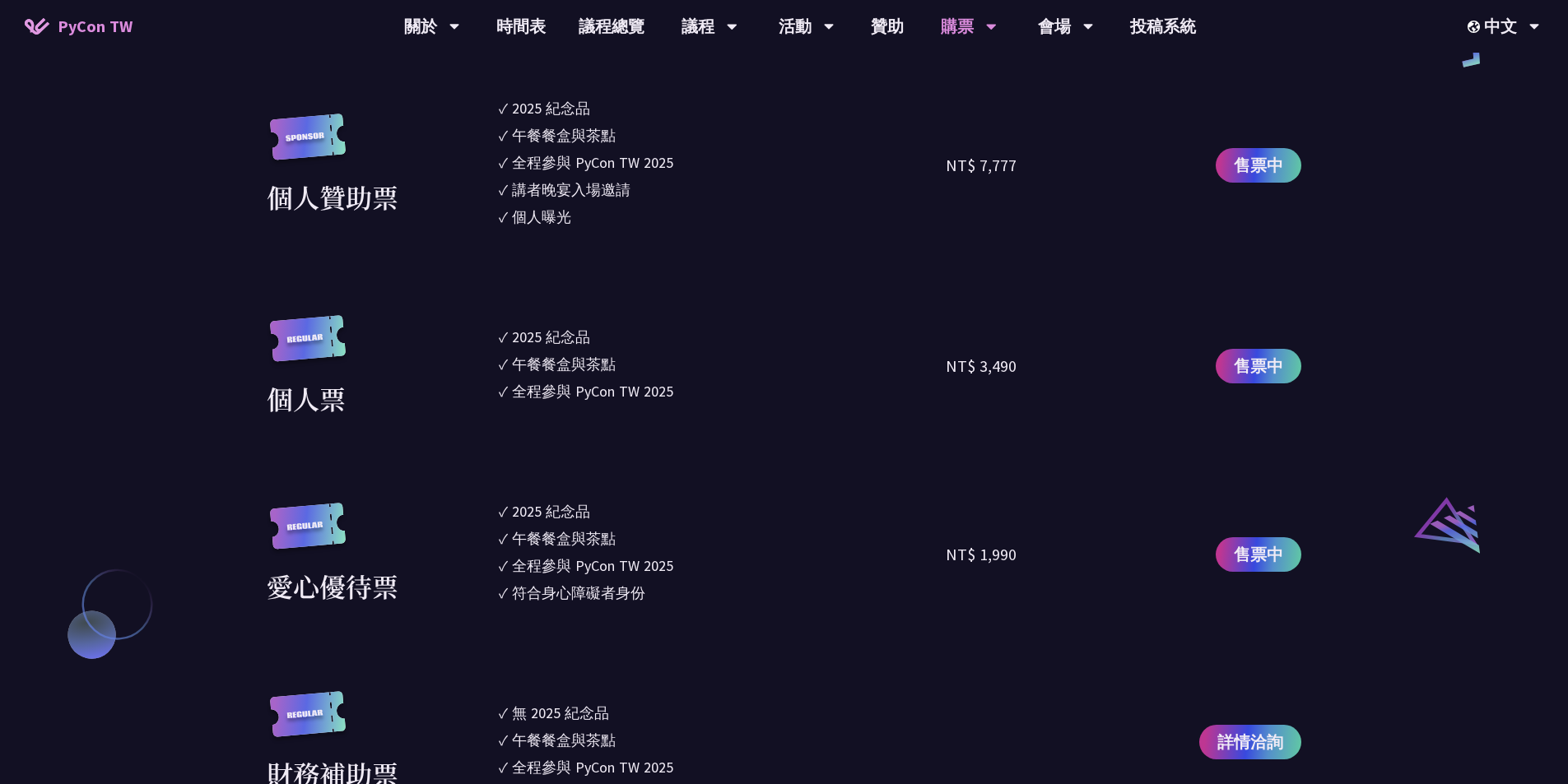
scroll to position [906, 0]
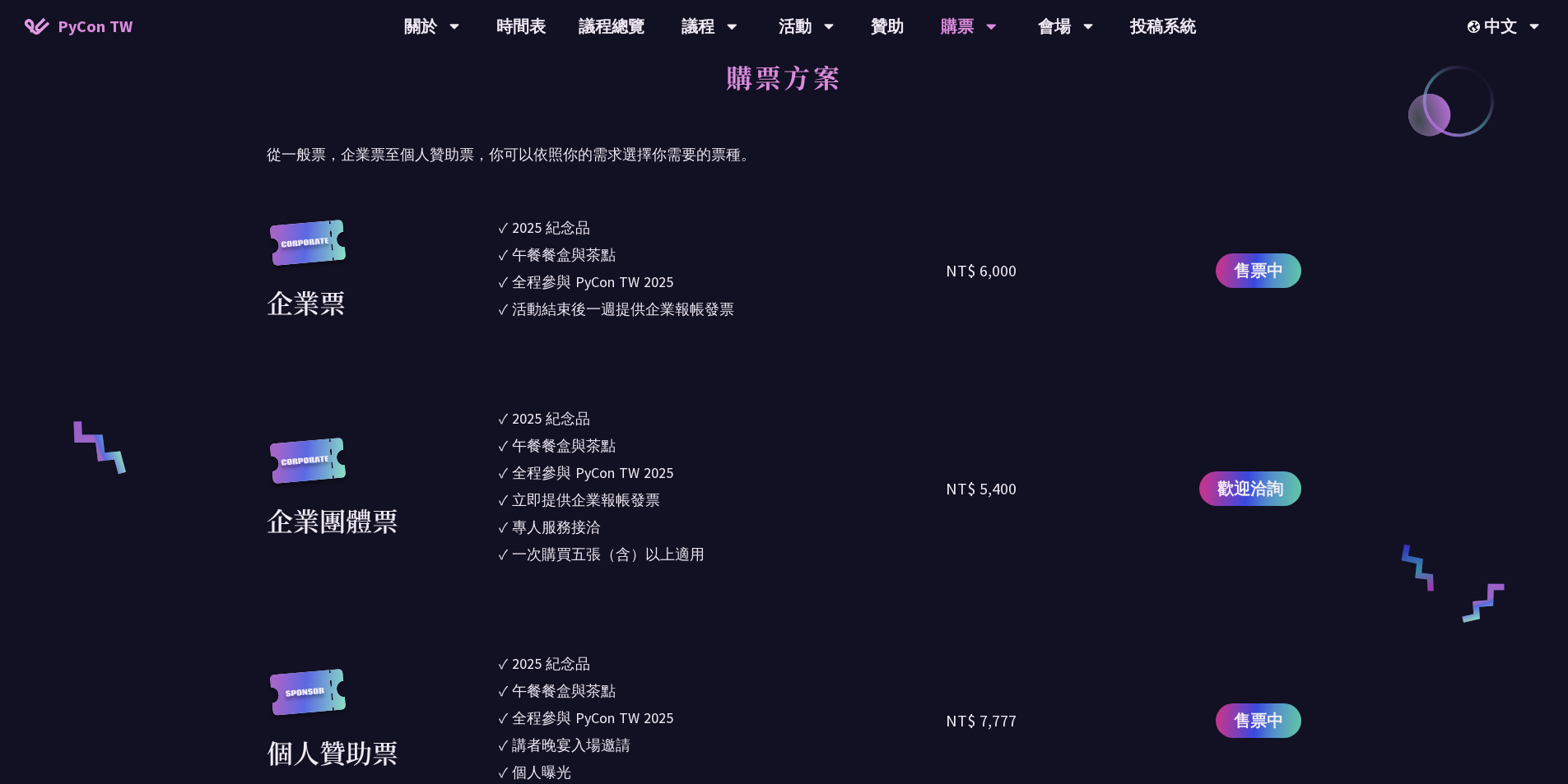
click at [575, 493] on div "立即提供企業報帳發票" at bounding box center [586, 500] width 149 height 22
drag, startPoint x: 512, startPoint y: 559, endPoint x: 702, endPoint y: 577, distance: 190.9
click at [702, 521] on section "企業票 ✓ 2025 紀念品 ✓ 午餐餐盒與茶點 ✓ 全程參與 PyCon TW 2025 ✓ 活動結束後一週提供企業報帳發票 NT$ 6,000 售票中 企…" at bounding box center [783, 783] width 1034 height 1133
click at [666, 521] on div "一次購買五張（含）以上適用" at bounding box center [607, 555] width 193 height 22
drag, startPoint x: 509, startPoint y: 510, endPoint x: 691, endPoint y: 514, distance: 182.0
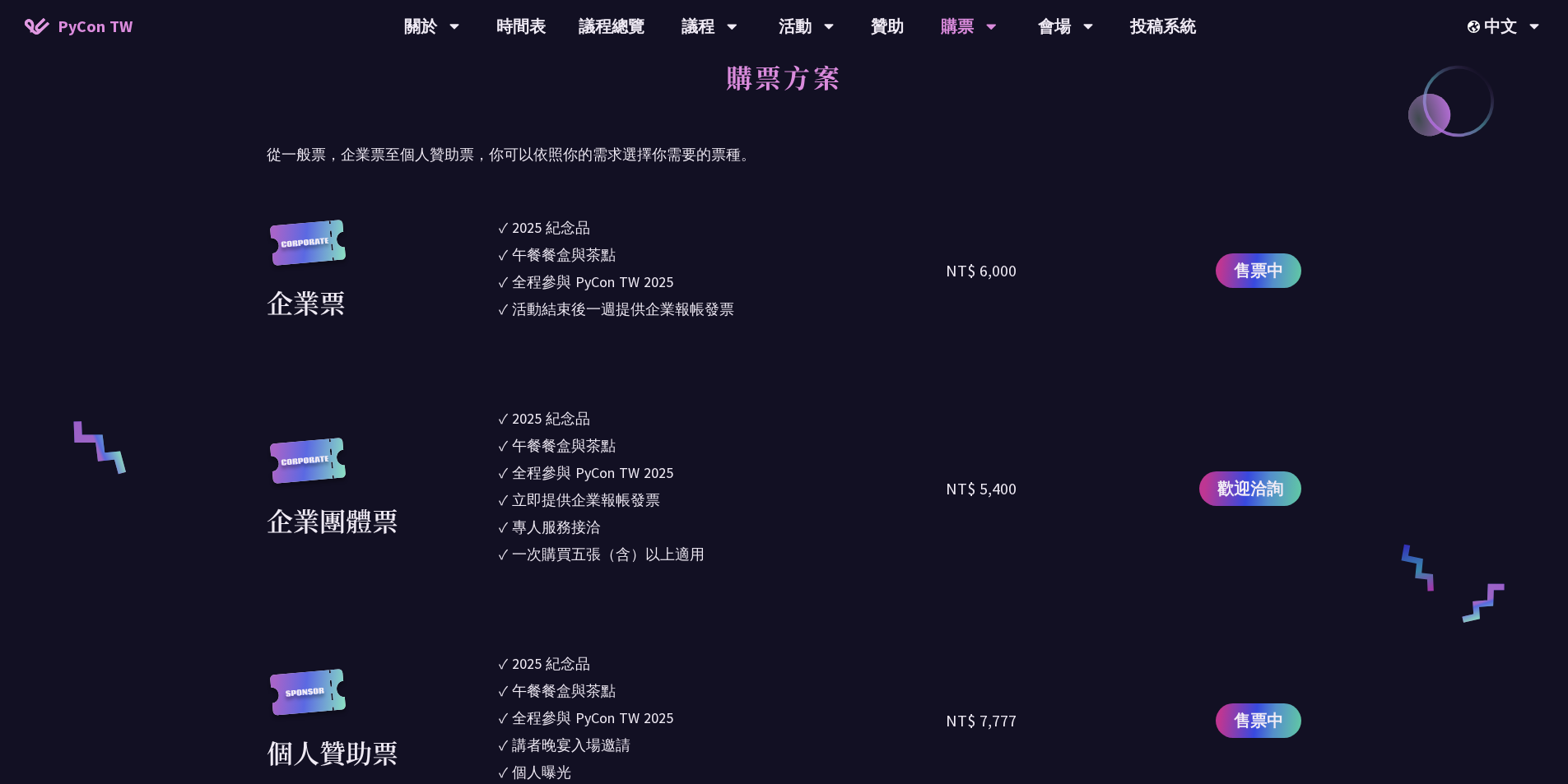
click at [691, 514] on ul "✓ 2025 紀念品 ✓ 午餐餐盒與茶點 ✓ 全程參與 PyCon TW 2025 ✓ 立即提供企業報帳發票 ✓ 專人服務接洽 ✓ 一次購買五張（含）以上適用" at bounding box center [722, 488] width 448 height 163
click at [689, 495] on li "✓ 立即提供企業報帳發票" at bounding box center [722, 500] width 448 height 22
drag, startPoint x: 689, startPoint y: 478, endPoint x: 500, endPoint y: 471, distance: 189.1
click at [500, 471] on li "✓ 全程參與 PyCon TW 2025" at bounding box center [722, 473] width 448 height 22
click at [540, 449] on div "午餐餐盒與茶點" at bounding box center [564, 446] width 104 height 22
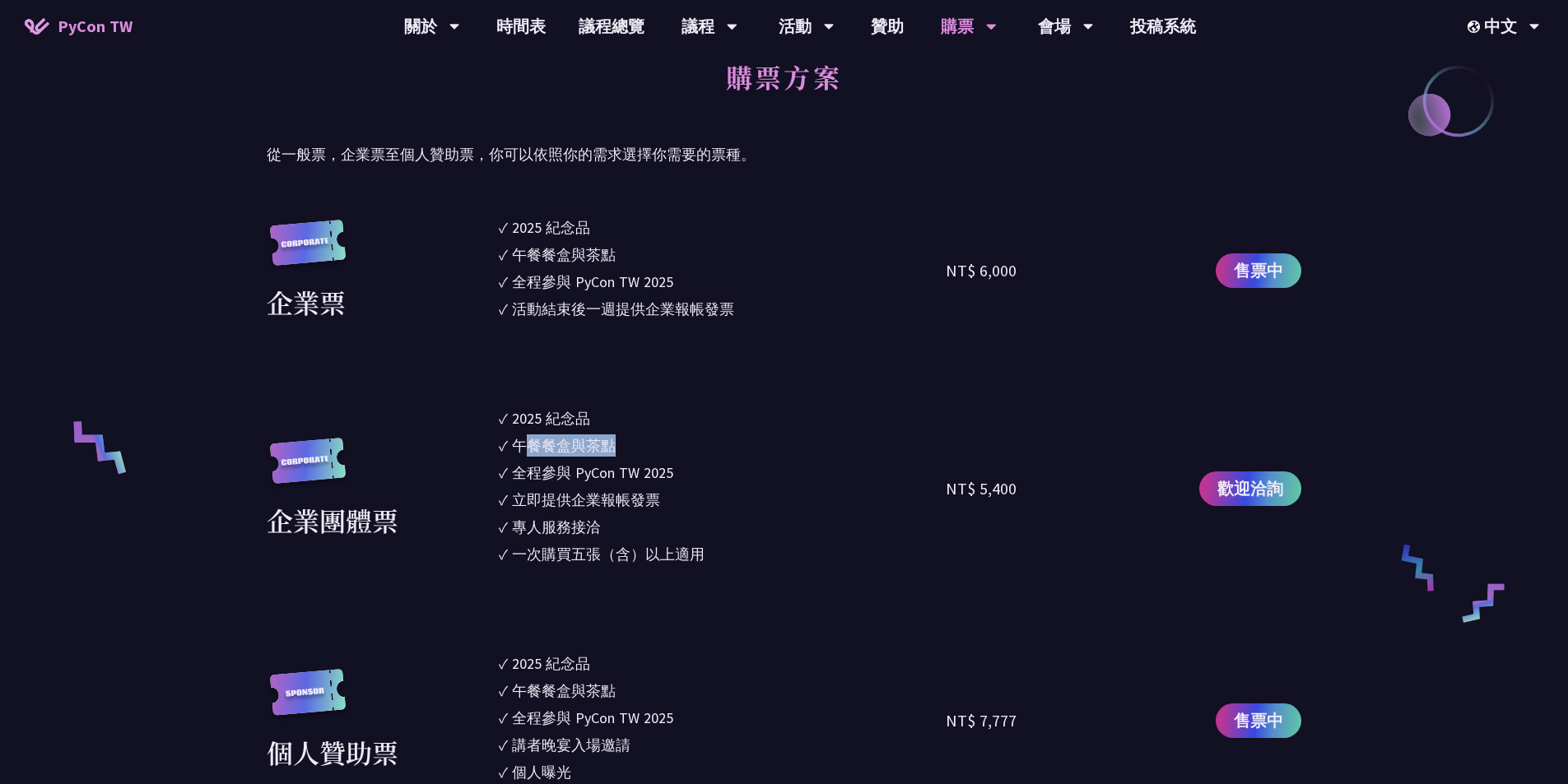
drag, startPoint x: 526, startPoint y: 445, endPoint x: 657, endPoint y: 457, distance: 131.5
click at [657, 457] on ul "✓ 2025 紀念品 ✓ 午餐餐盒與茶點 ✓ 全程參與 PyCon TW 2025 ✓ 立即提供企業報帳發票 ✓ 專人服務接洽 ✓ 一次購買五張（含）以上適用" at bounding box center [722, 488] width 448 height 163
click at [273, 503] on div "企業團體票" at bounding box center [332, 521] width 132 height 40
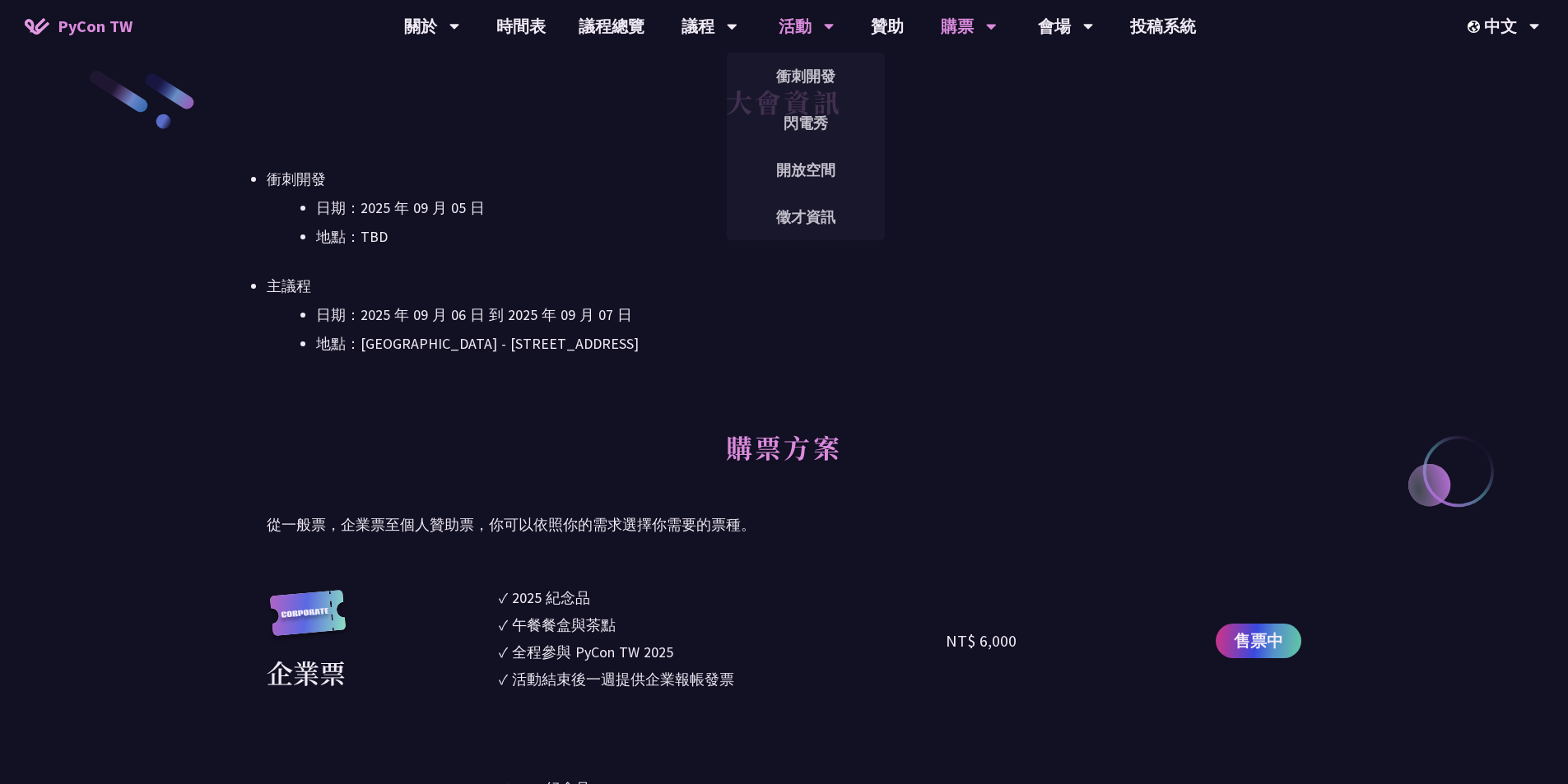
click at [761, 30] on div "活動" at bounding box center [807, 26] width 56 height 53
click at [761, 88] on link "衝刺開發" at bounding box center [806, 76] width 158 height 39
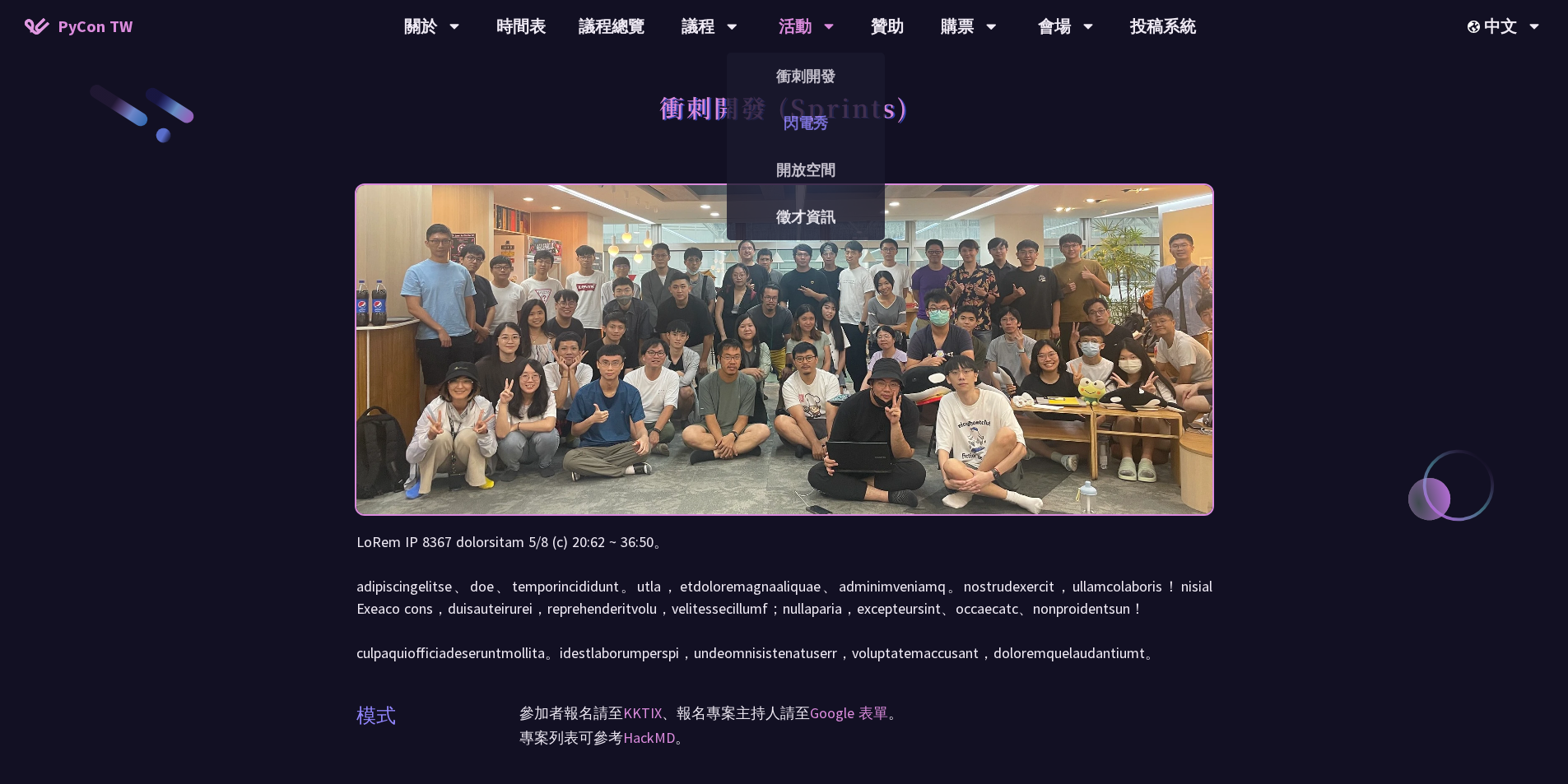
click at [761, 110] on link "閃電秀" at bounding box center [806, 123] width 158 height 39
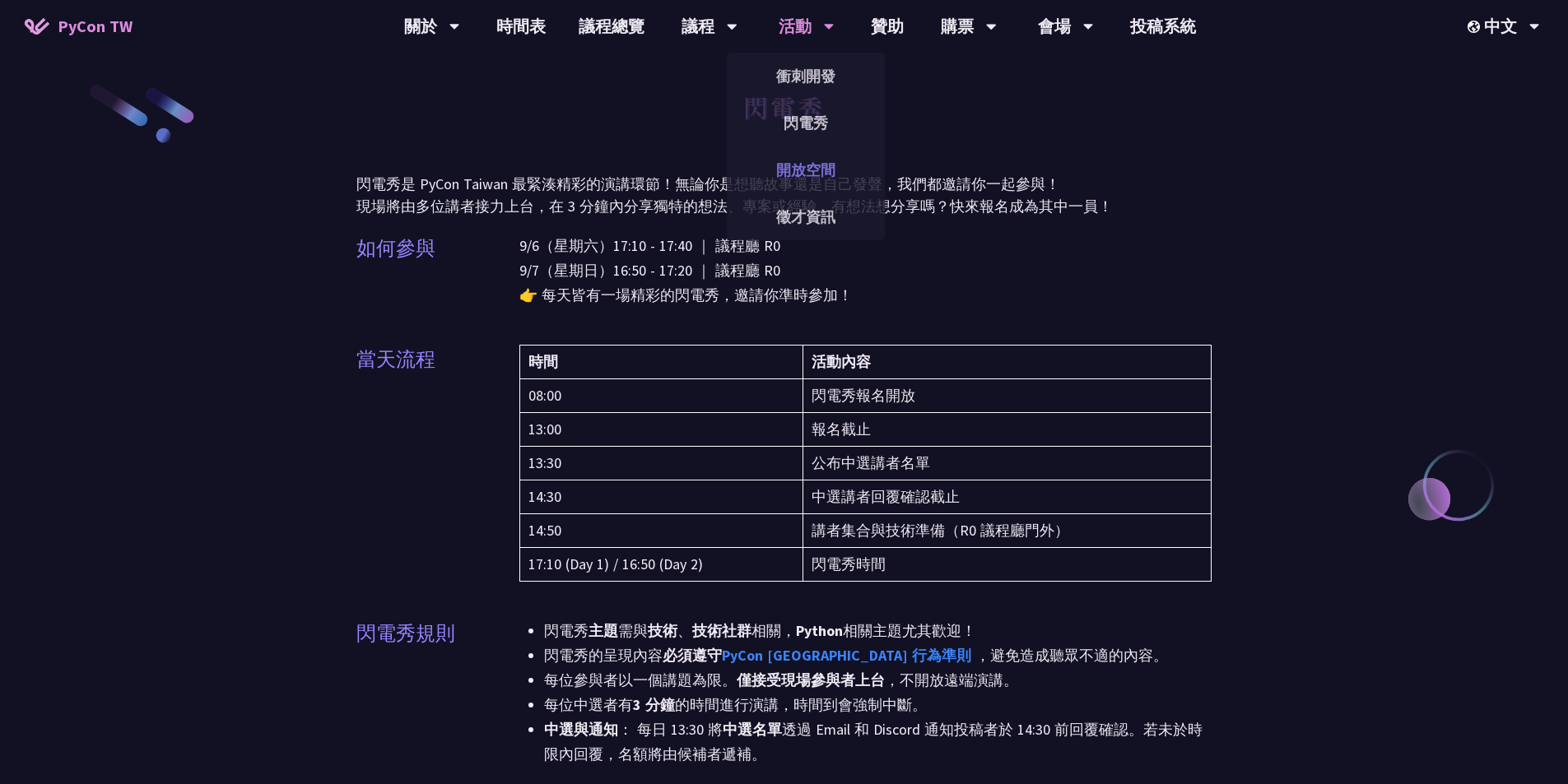
click at [761, 164] on link "開放空間" at bounding box center [806, 170] width 158 height 39
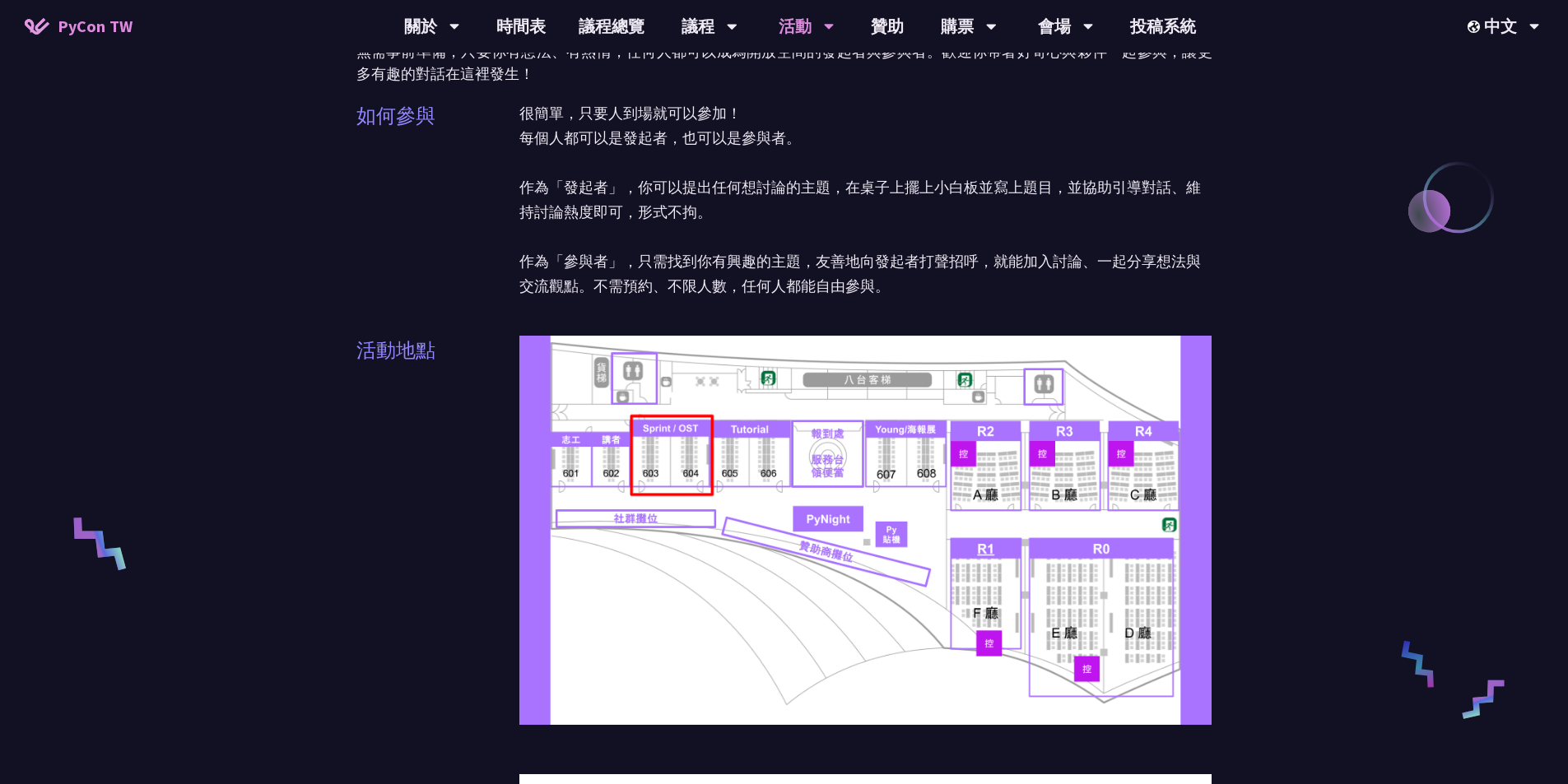
scroll to position [41, 0]
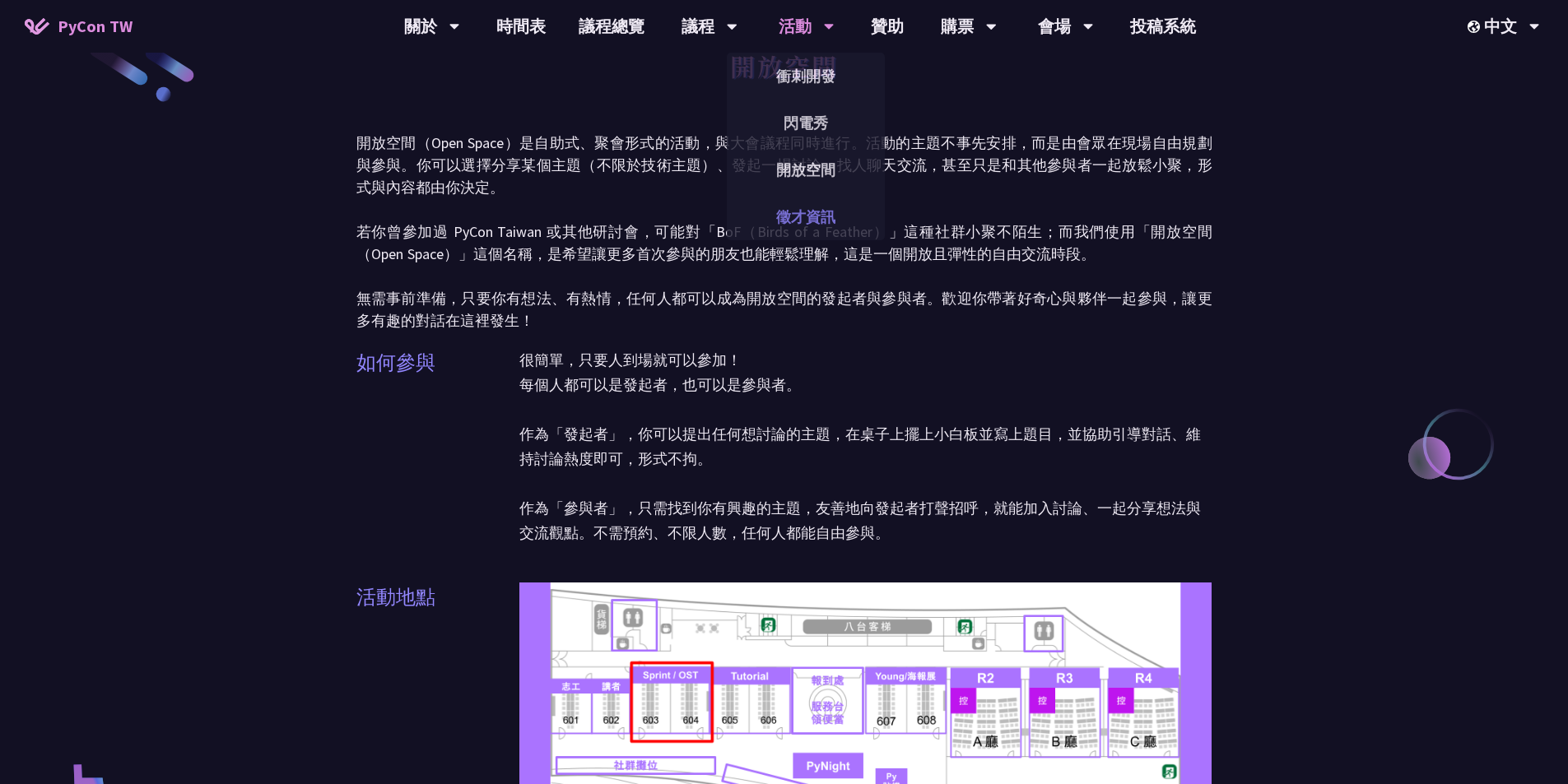
click at [761, 207] on link "徵才資訊" at bounding box center [806, 216] width 158 height 39
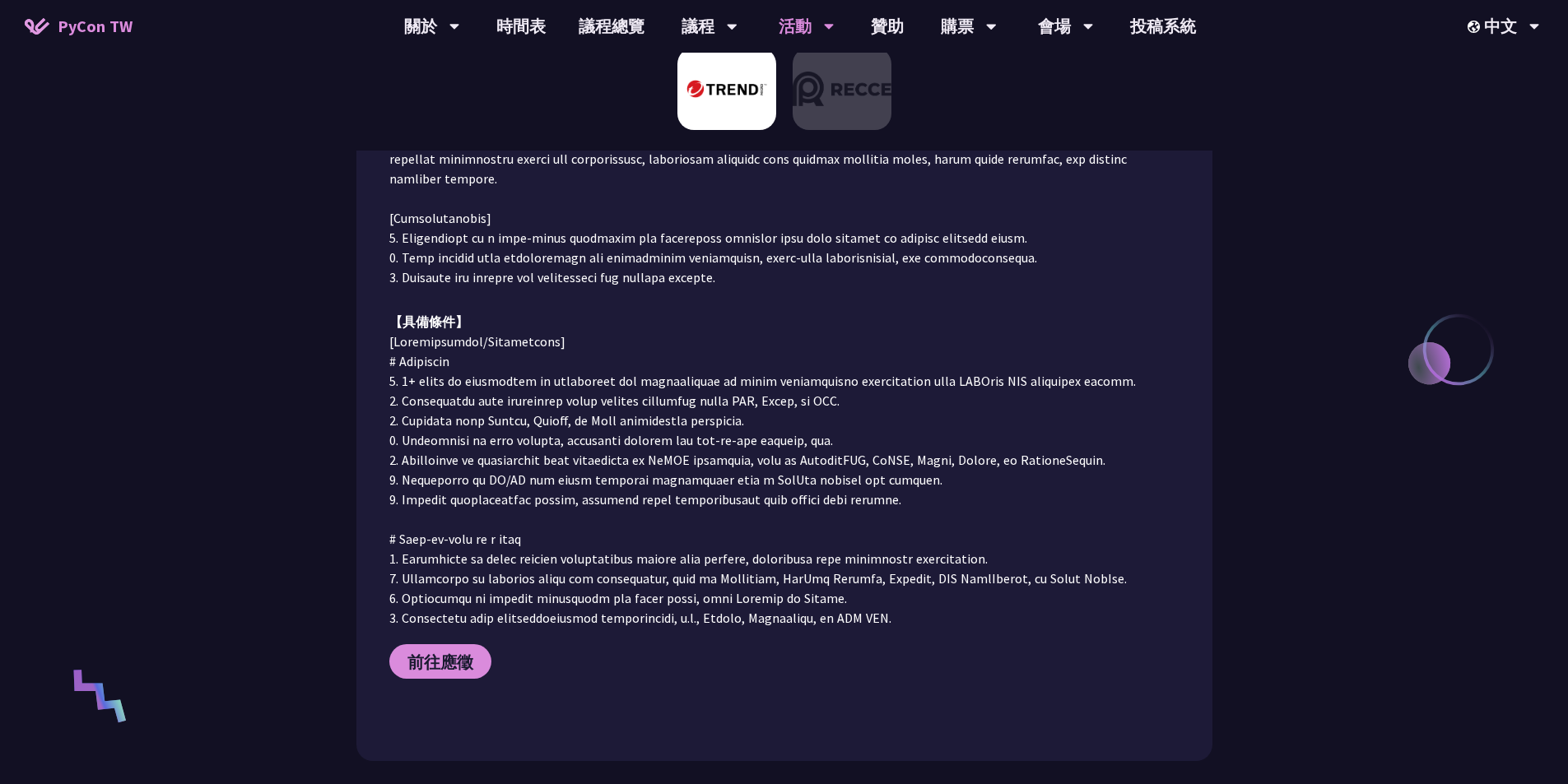
scroll to position [453, 0]
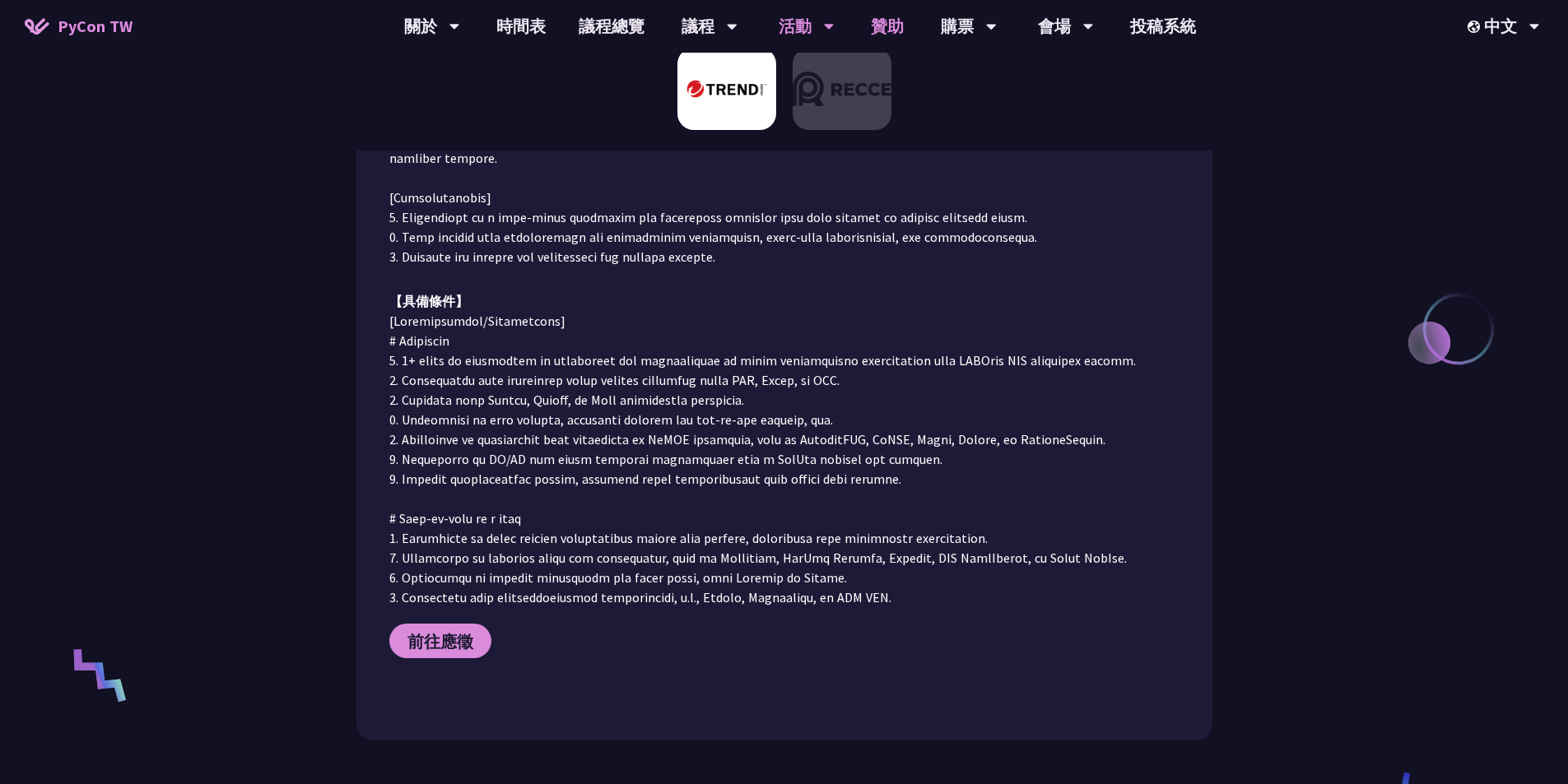
click at [761, 35] on link "贊助" at bounding box center [888, 26] width 66 height 53
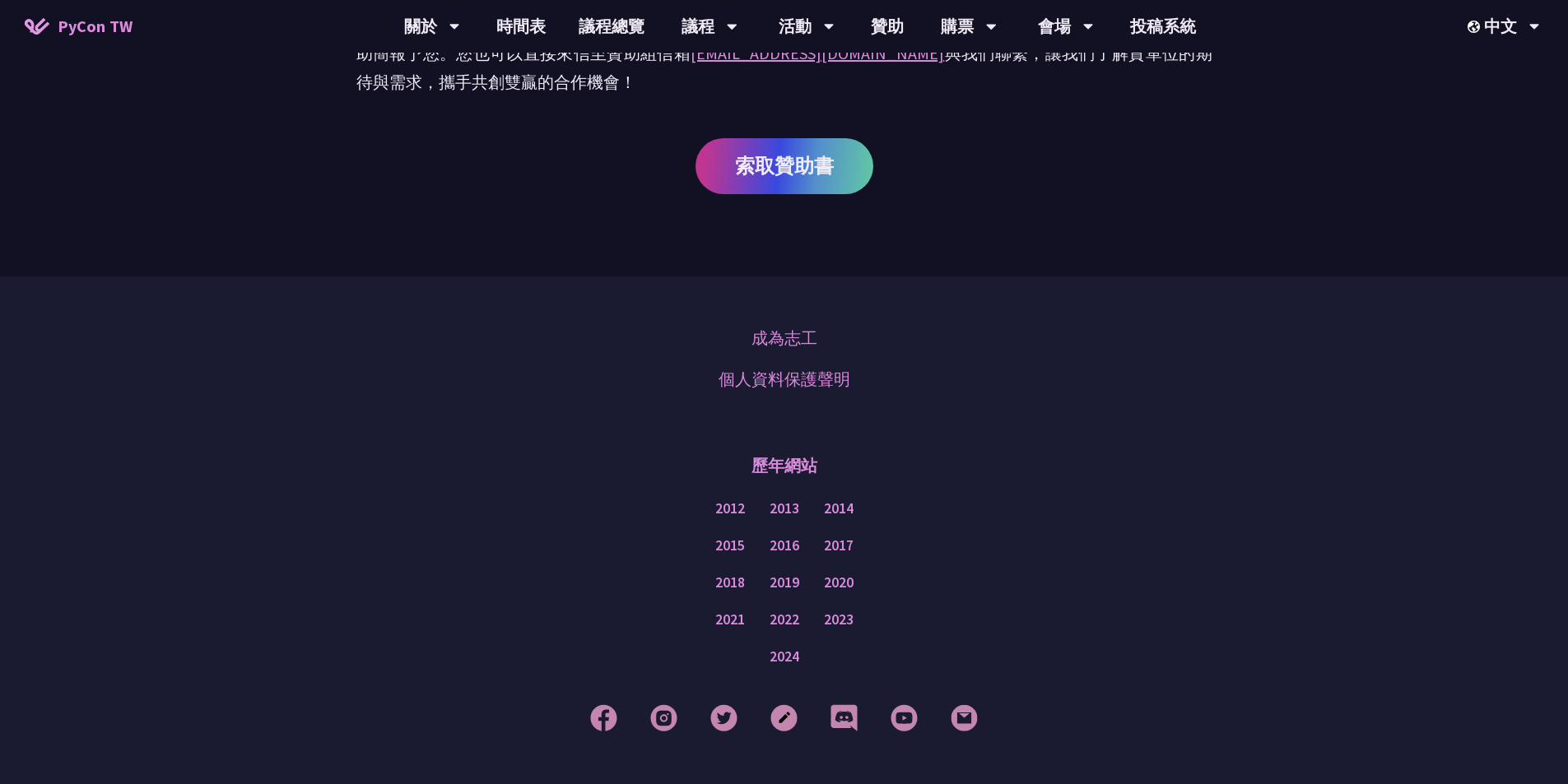
scroll to position [1070, 0]
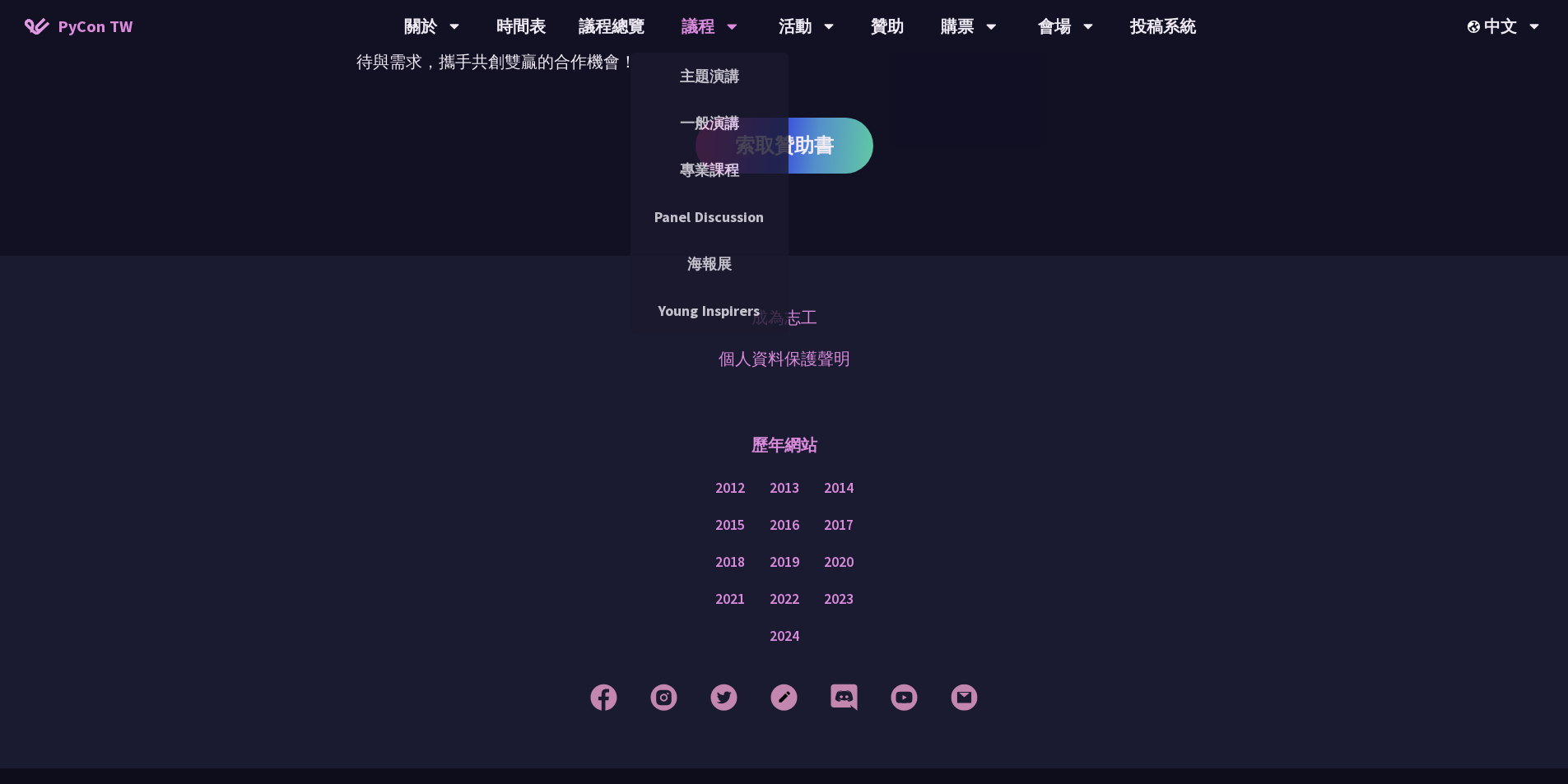
click at [697, 32] on div "議程" at bounding box center [709, 26] width 56 height 53
click at [686, 71] on link "主題演講" at bounding box center [709, 76] width 158 height 39
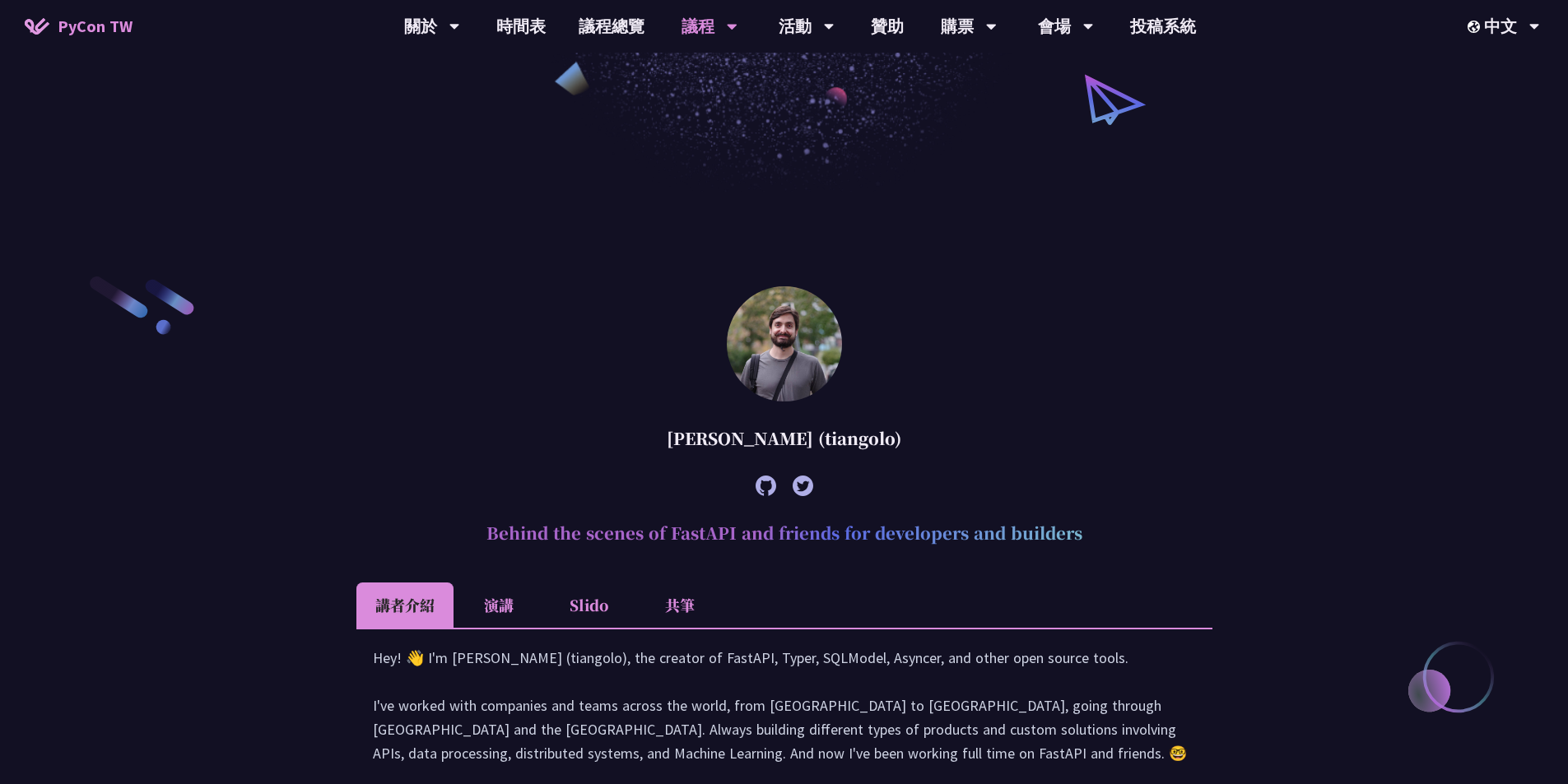
scroll to position [515, 0]
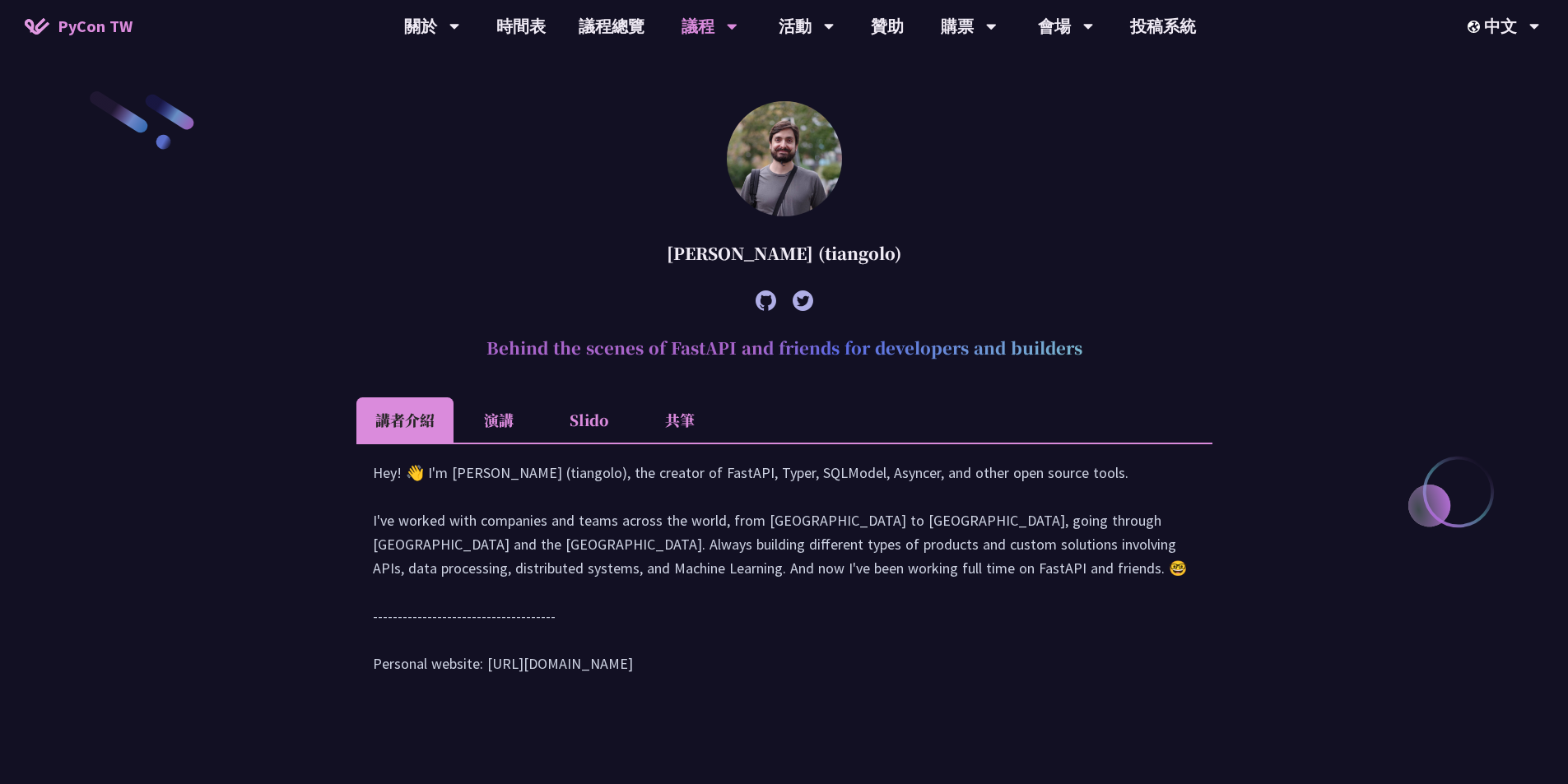
click at [492, 424] on li "演講" at bounding box center [499, 420] width 91 height 45
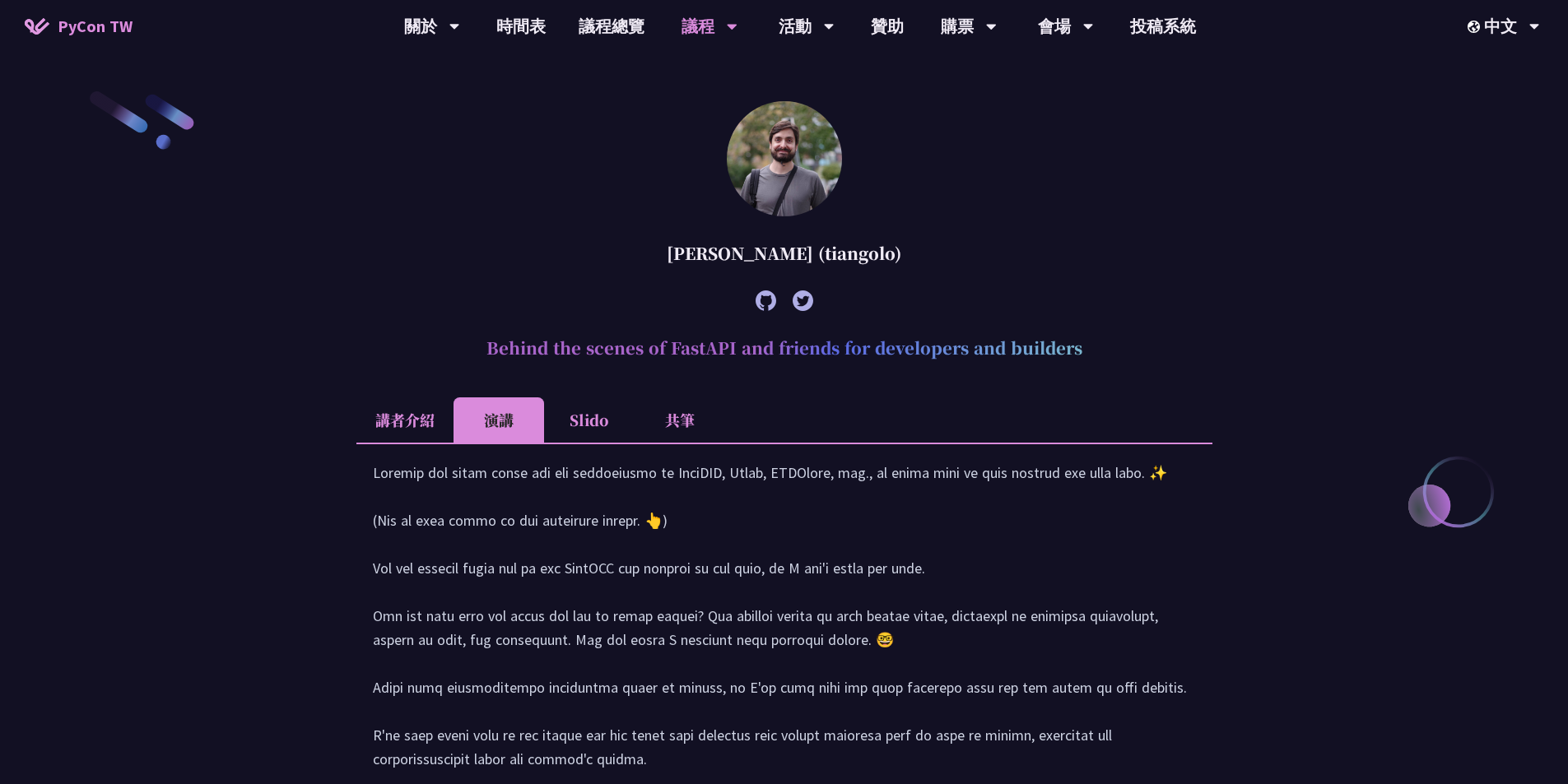
click at [591, 433] on li "Slido" at bounding box center [588, 420] width 91 height 45
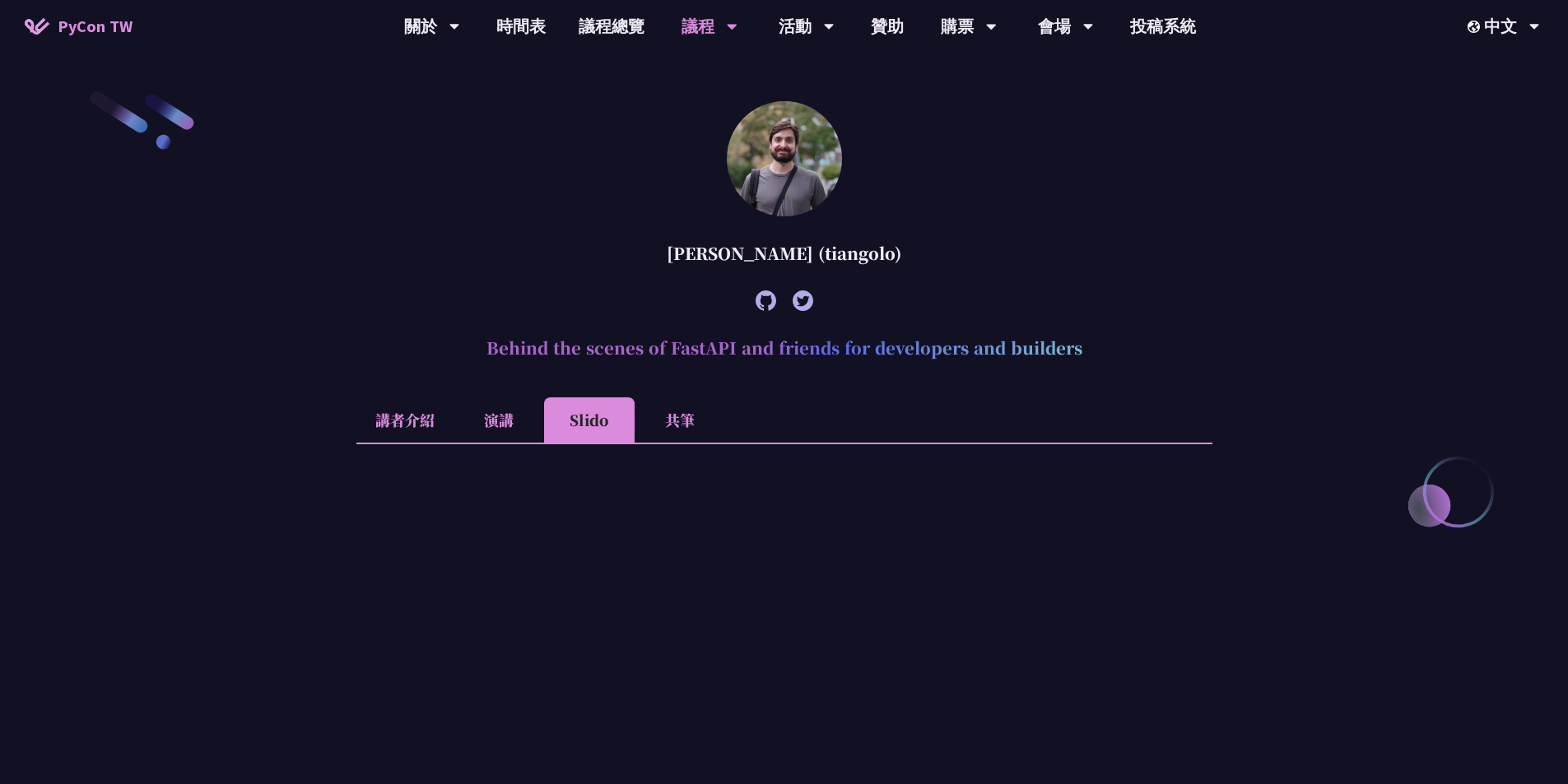
click at [691, 415] on li "共筆" at bounding box center [679, 420] width 91 height 45
click at [609, 413] on li "Slido" at bounding box center [588, 420] width 91 height 45
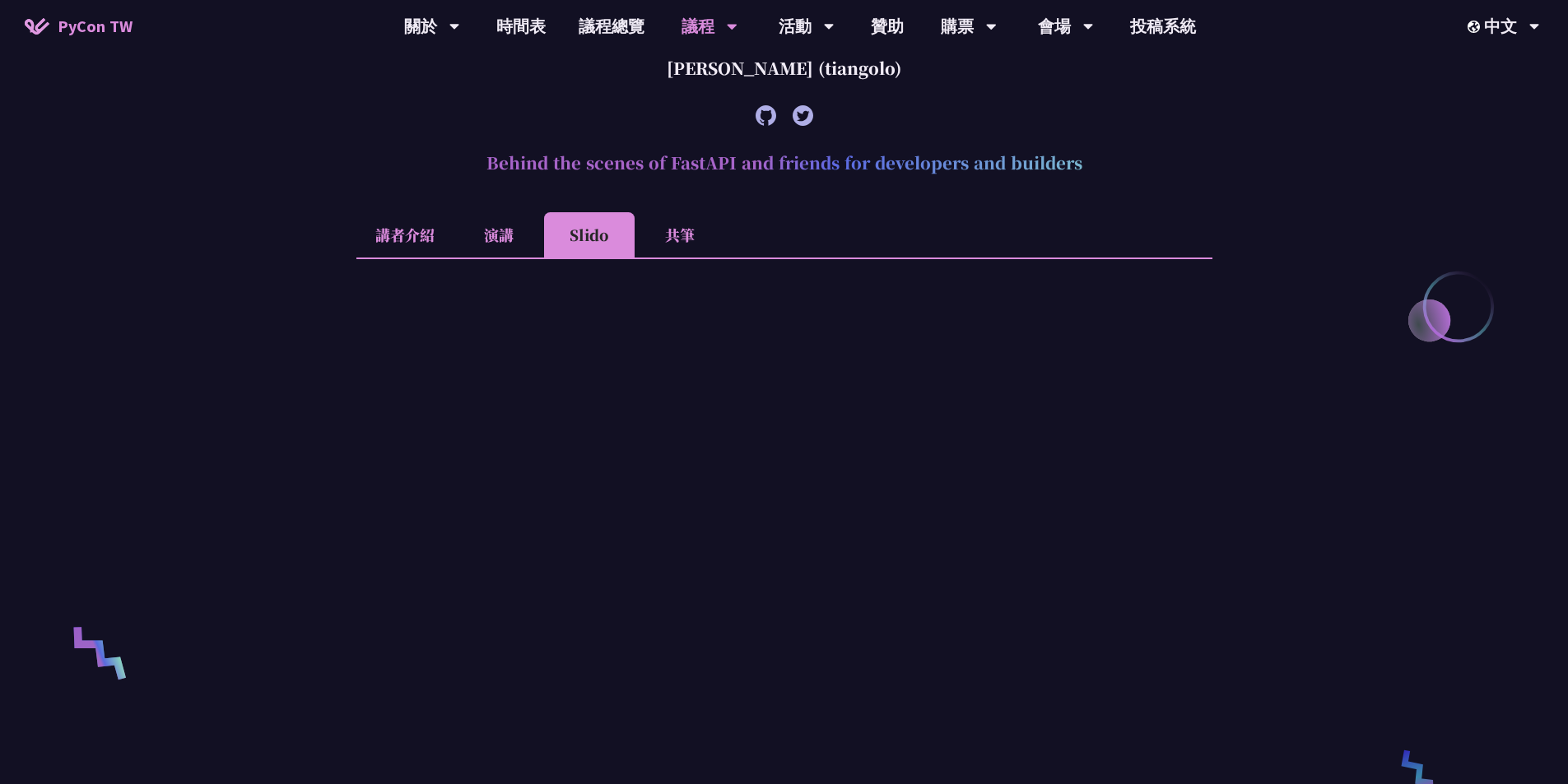
click at [417, 224] on li "講者介紹" at bounding box center [404, 234] width 97 height 45
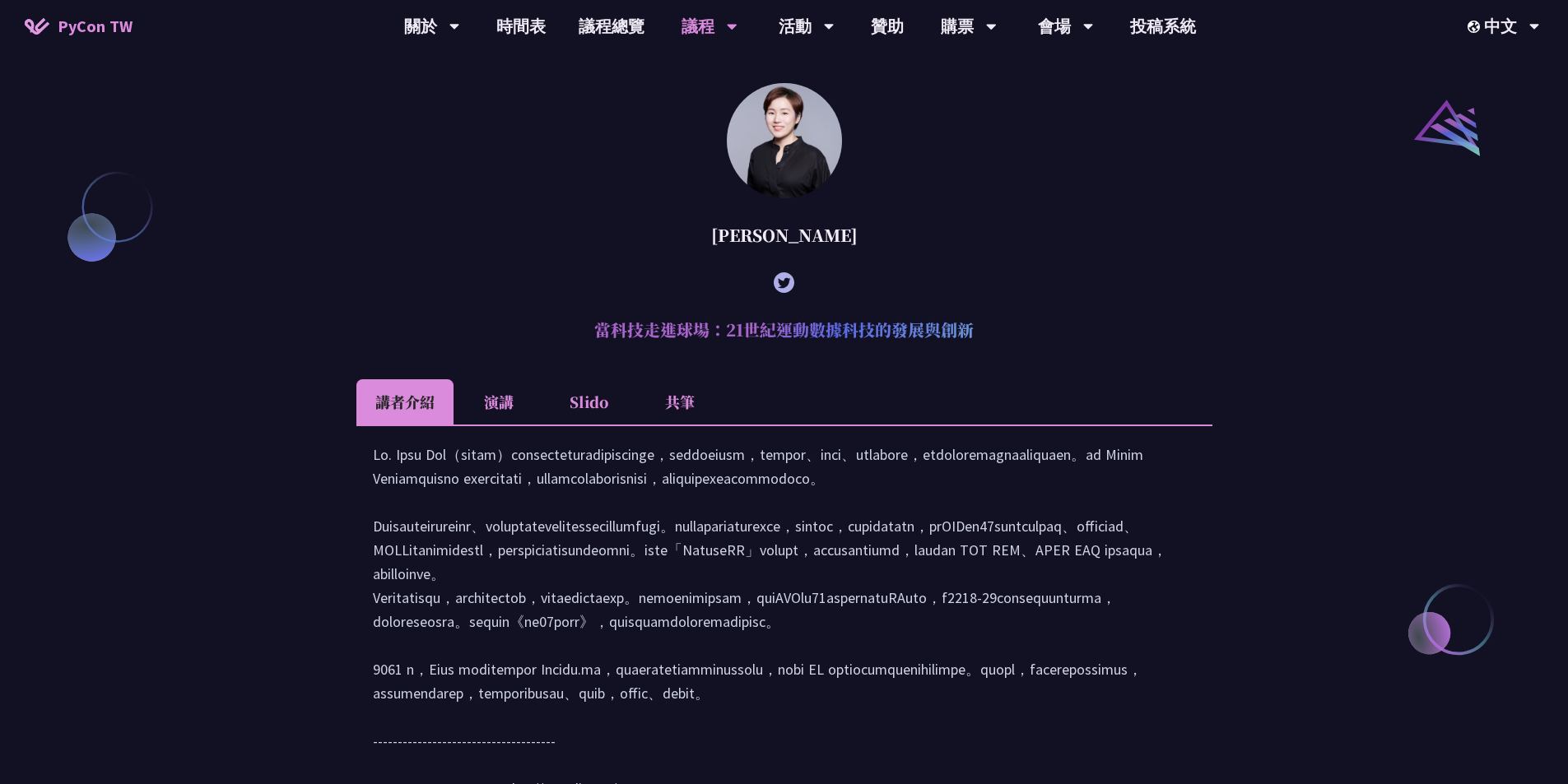
scroll to position [1467, 0]
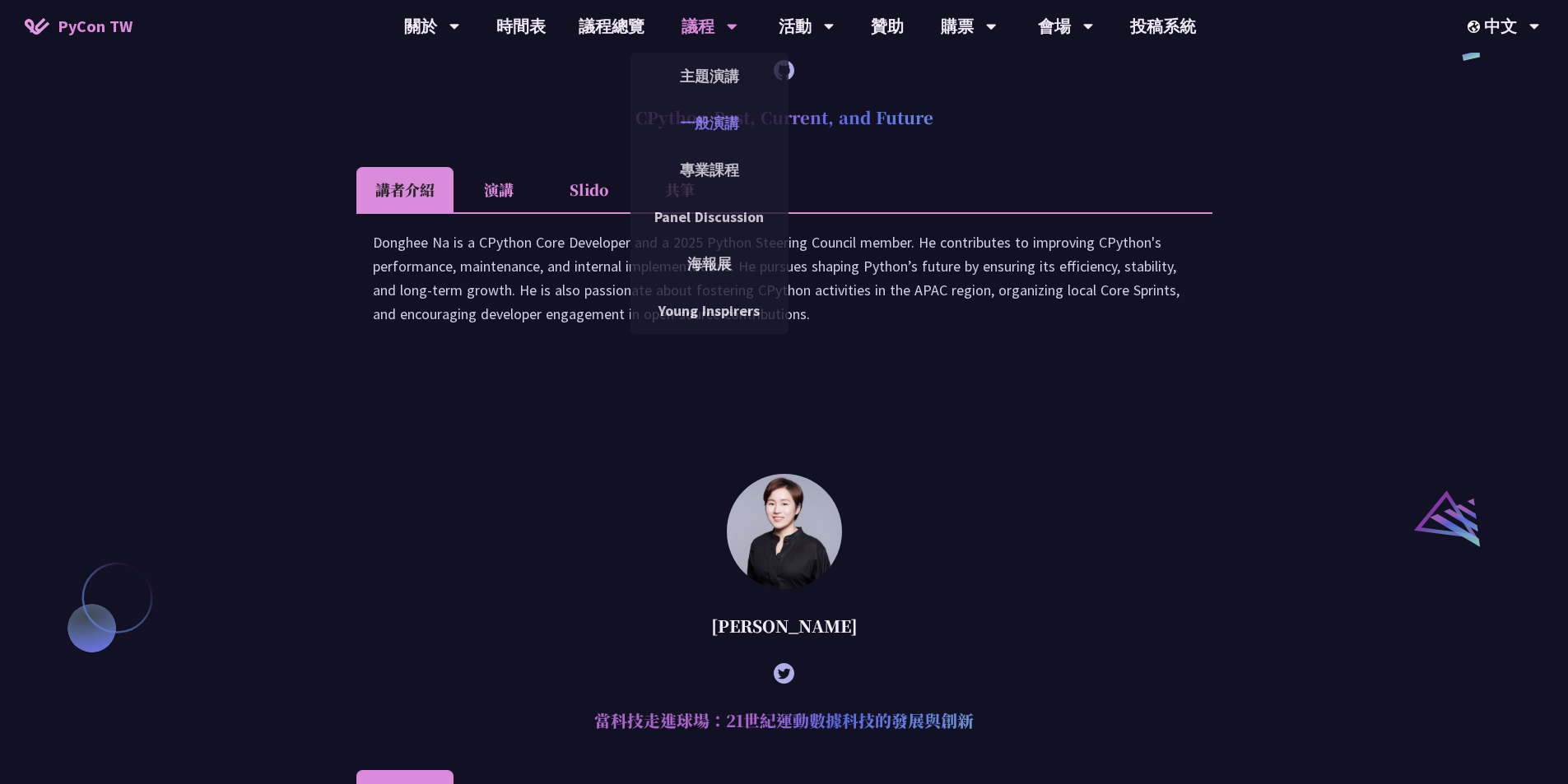
click at [699, 122] on link "一般演講" at bounding box center [709, 123] width 158 height 39
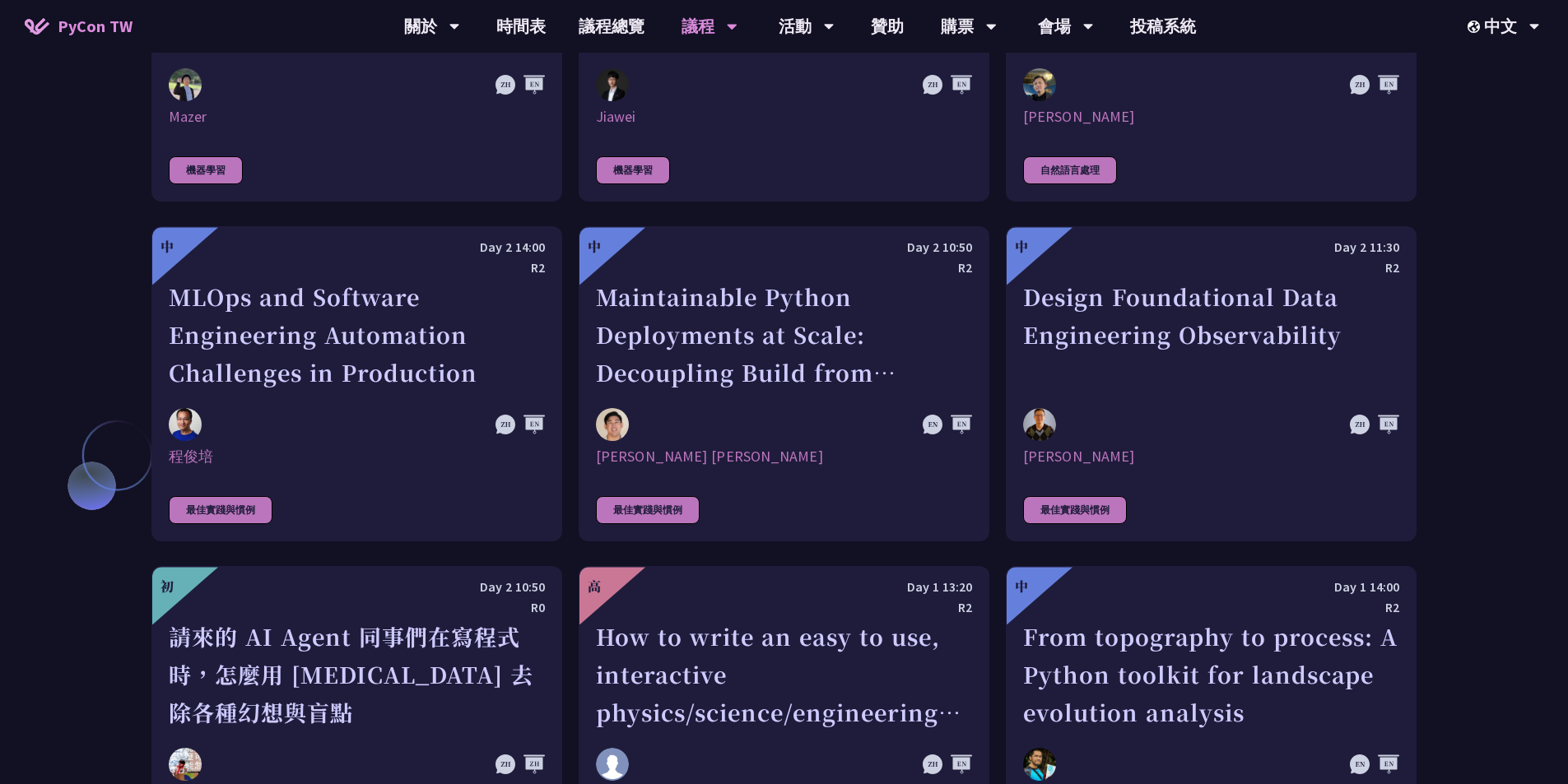
scroll to position [3848, 0]
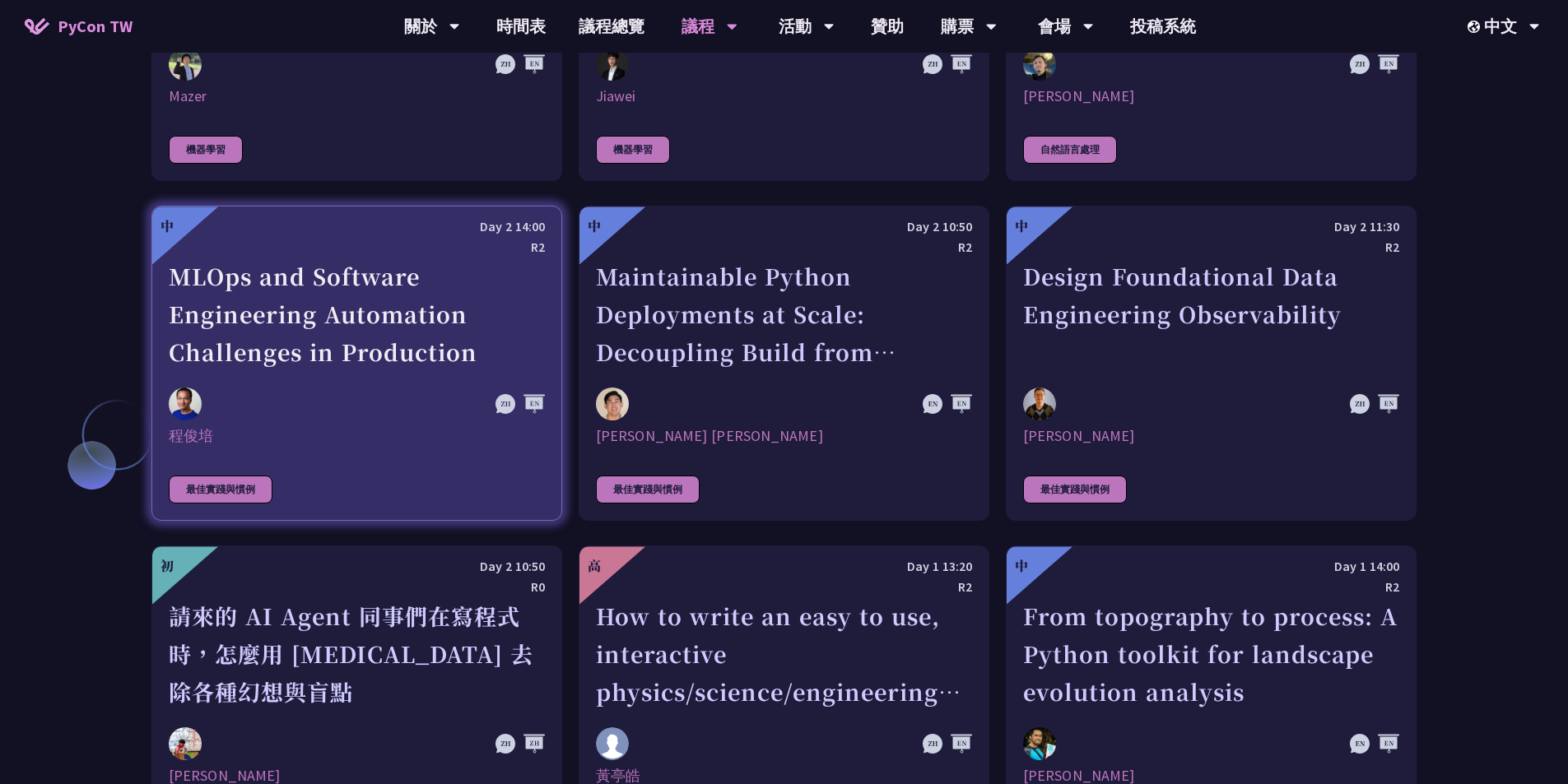
click at [305, 388] on div at bounding box center [300, 404] width 263 height 33
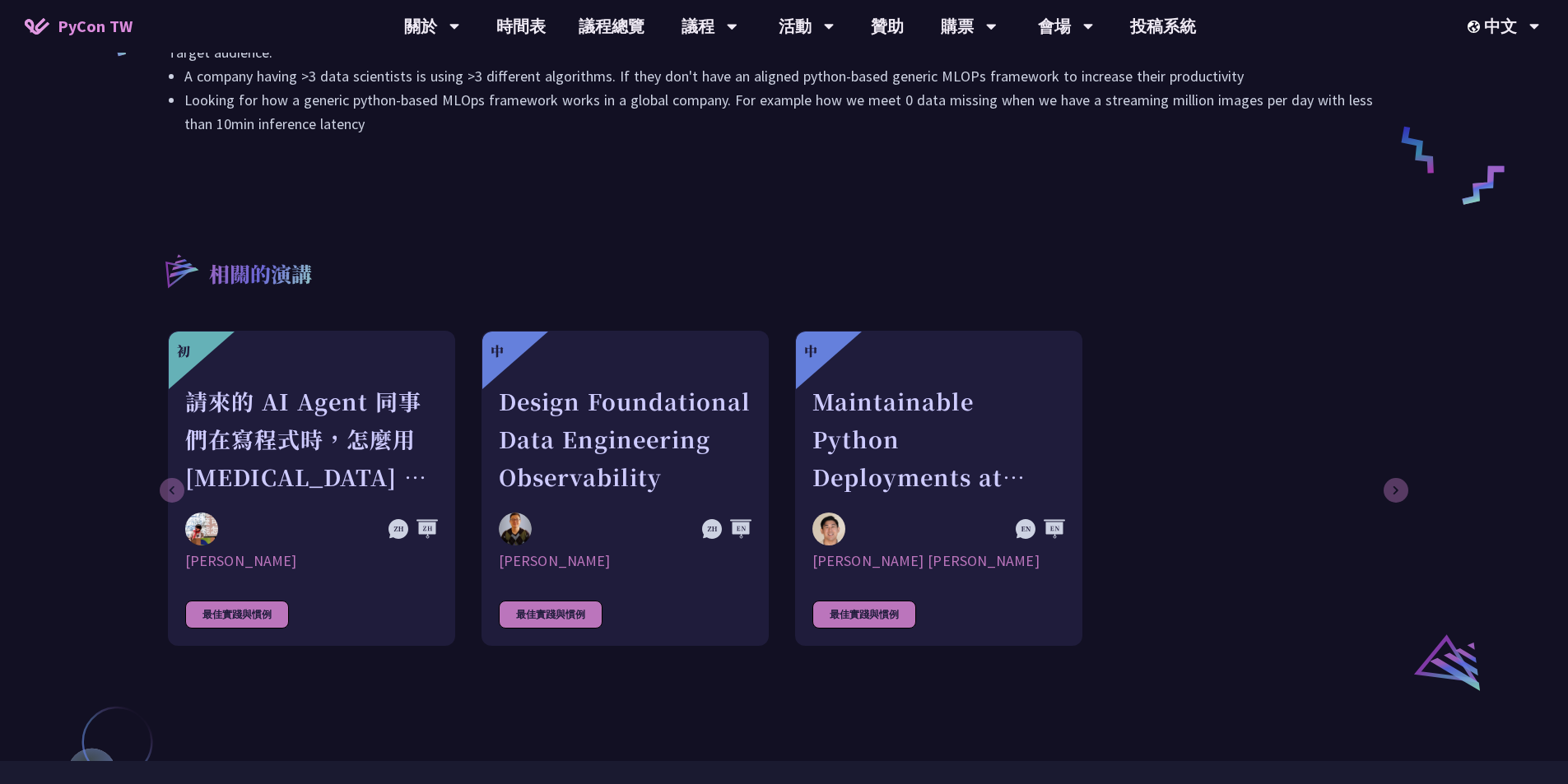
scroll to position [823, 0]
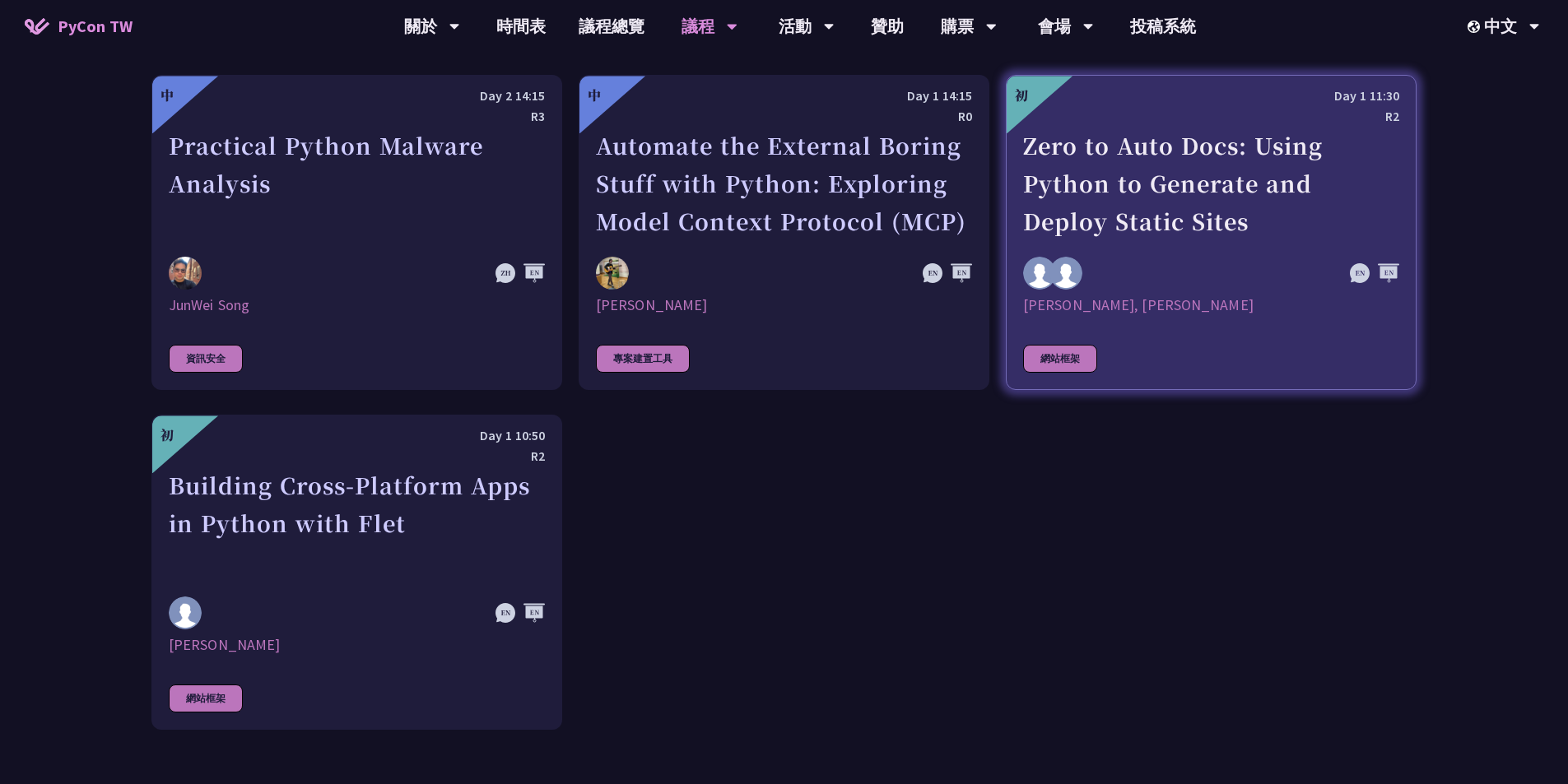
scroll to position [4144, 0]
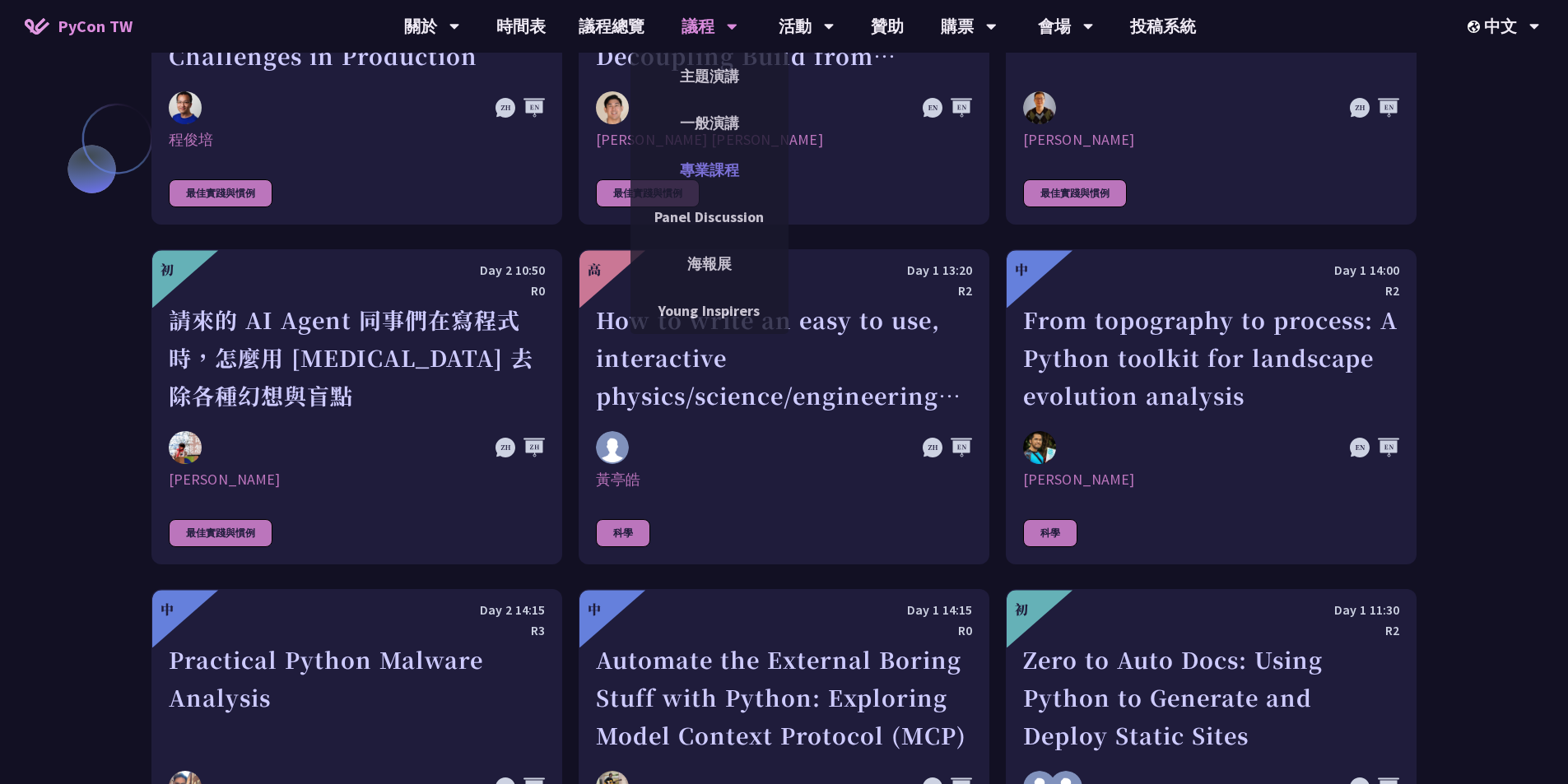
click at [681, 172] on link "專業課程" at bounding box center [709, 170] width 158 height 39
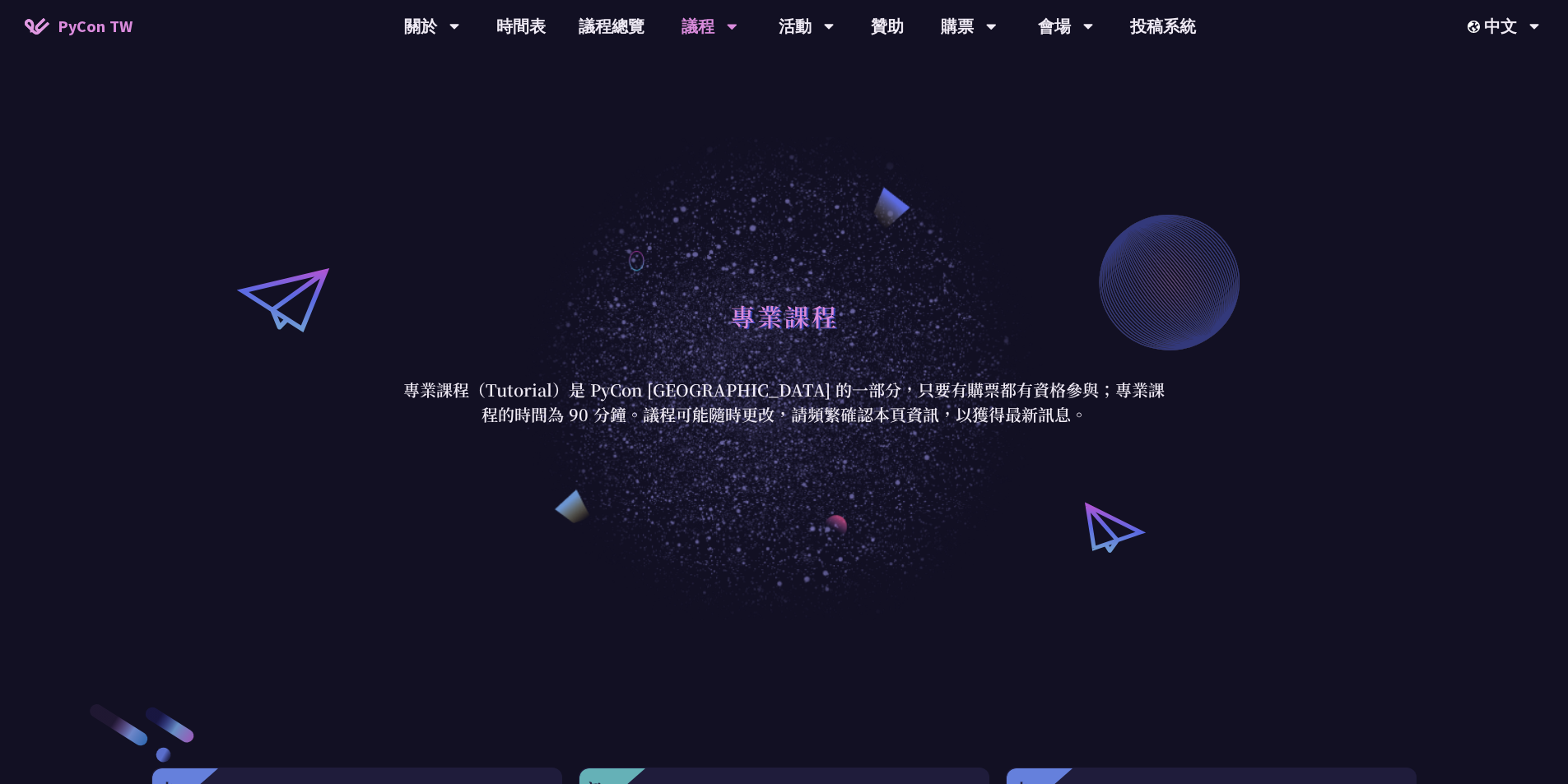
click at [706, 27] on div "議程" at bounding box center [709, 26] width 56 height 53
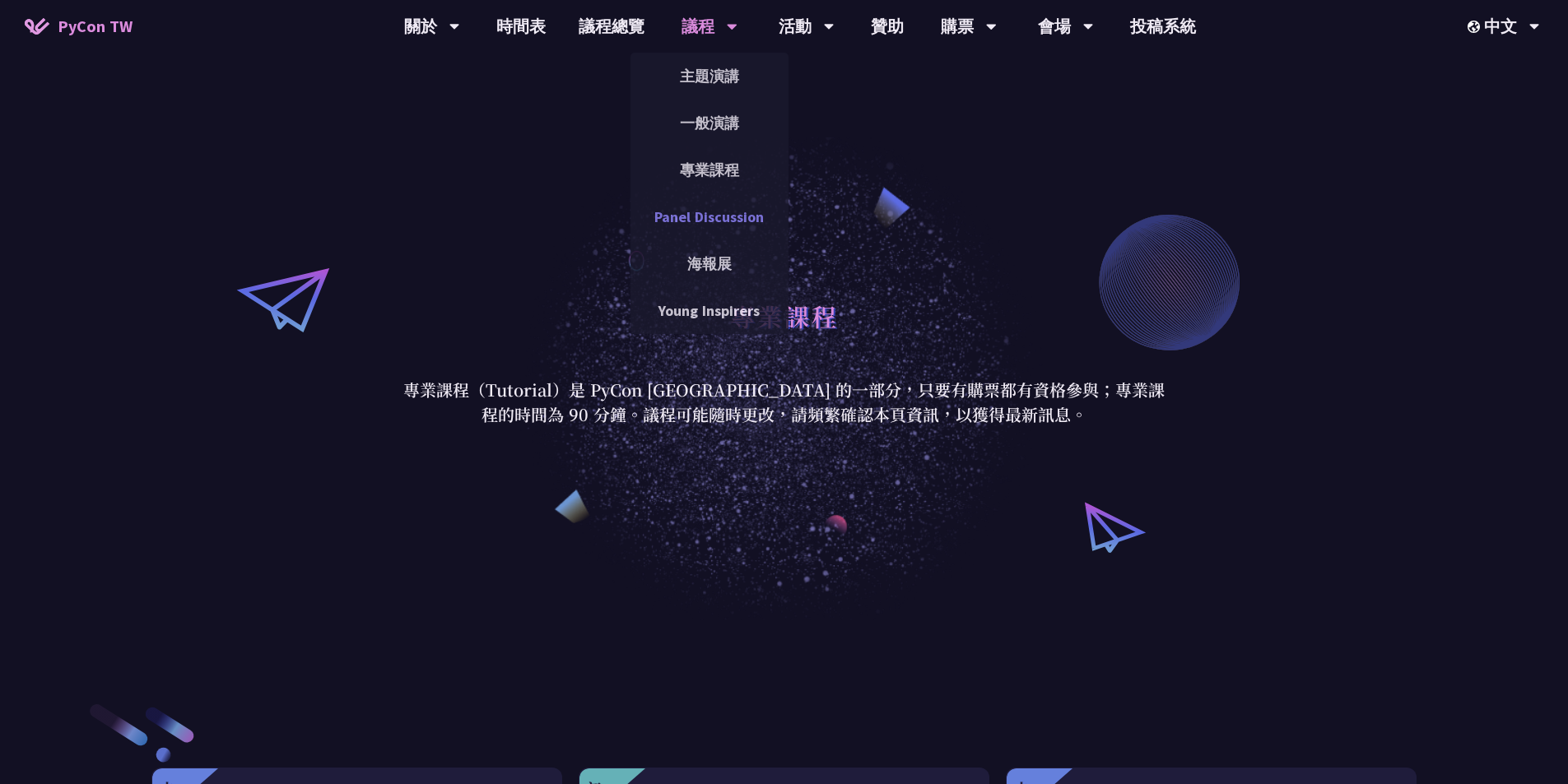
click at [704, 233] on link "Panel Discussion" at bounding box center [709, 216] width 158 height 39
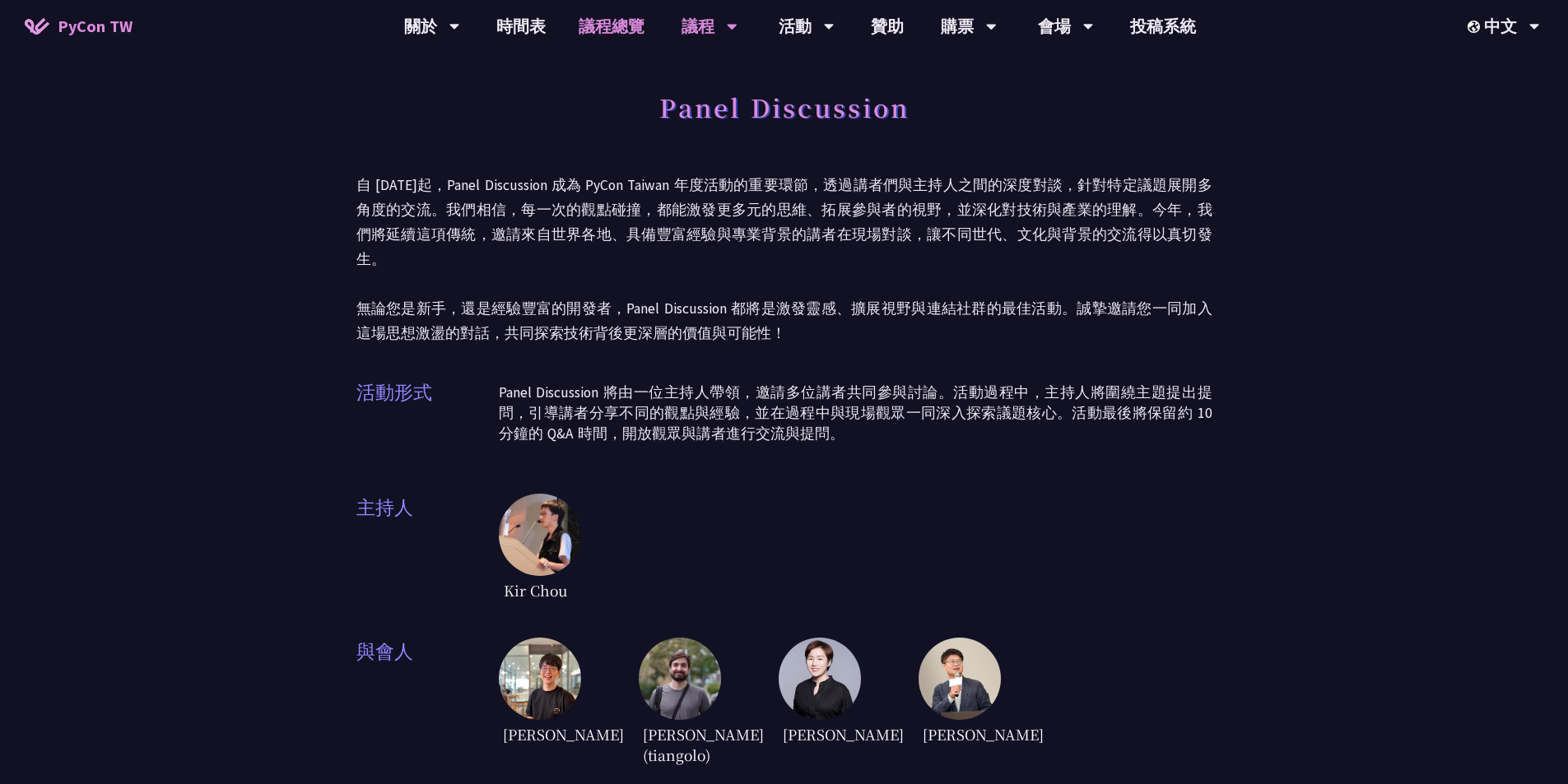
click at [624, 21] on link "議程總覽" at bounding box center [611, 26] width 99 height 53
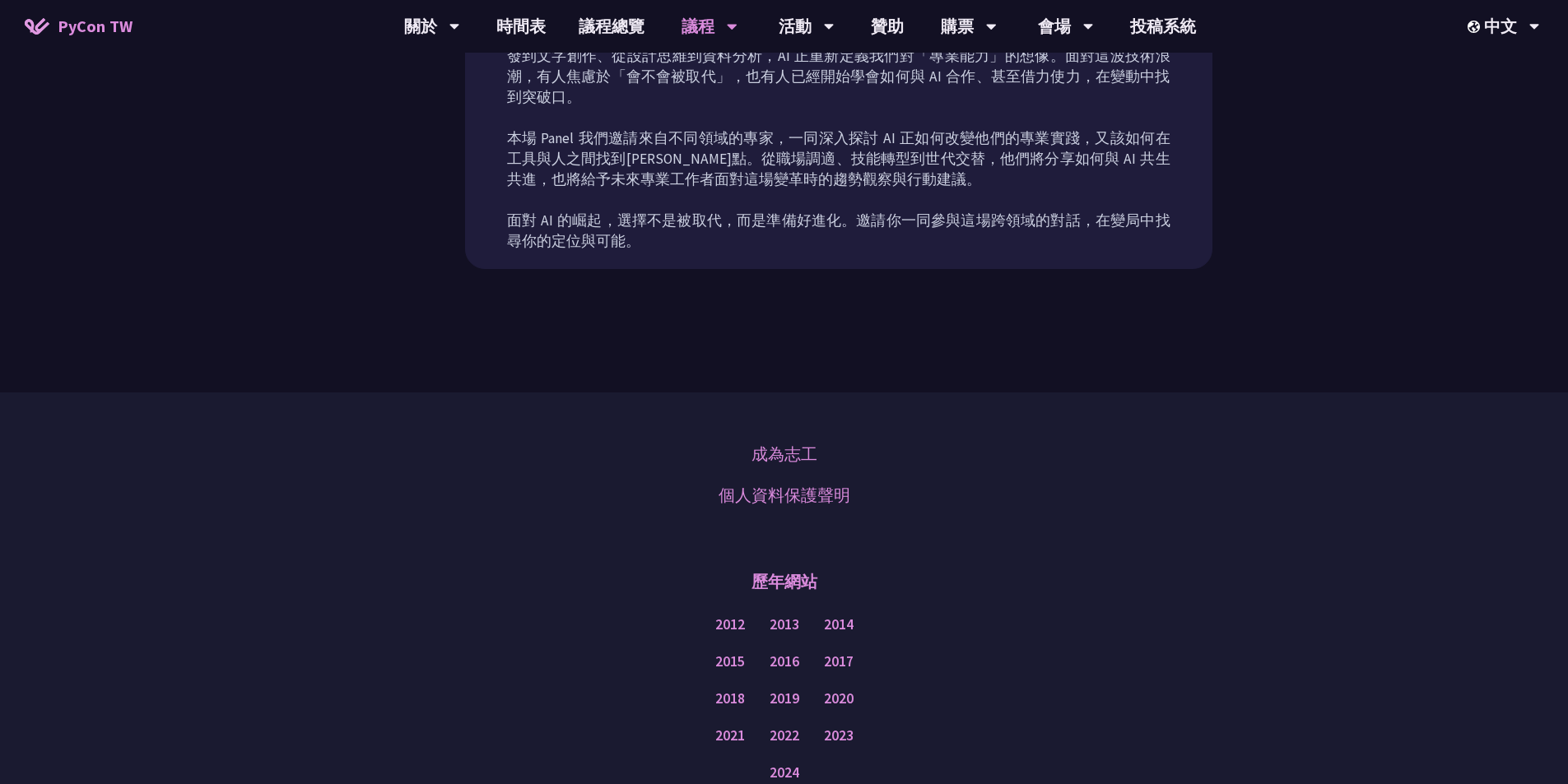
scroll to position [885, 0]
